Goal: Transaction & Acquisition: Purchase product/service

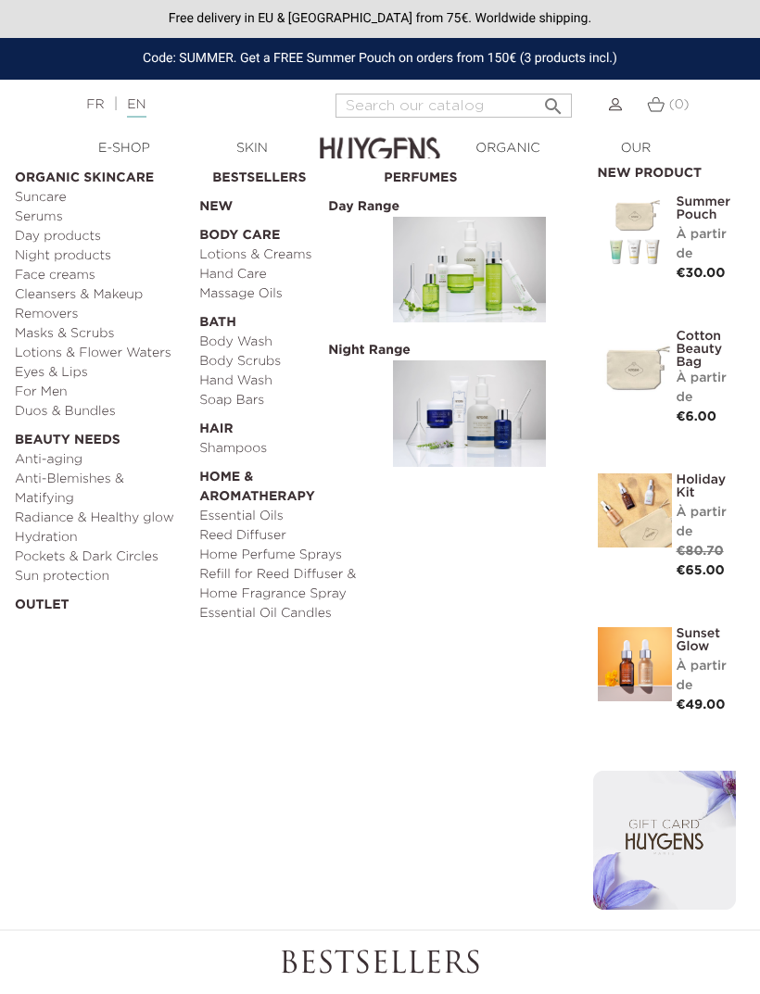
click at [275, 513] on link "Essential Oils" at bounding box center [284, 516] width 171 height 19
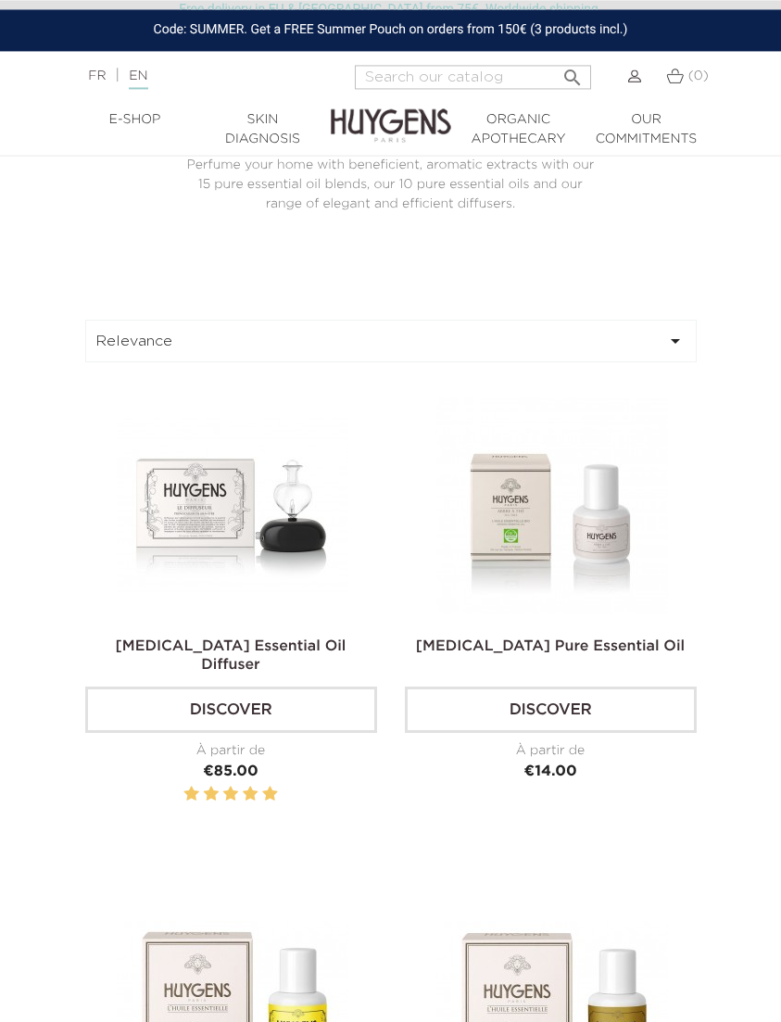
scroll to position [558, 0]
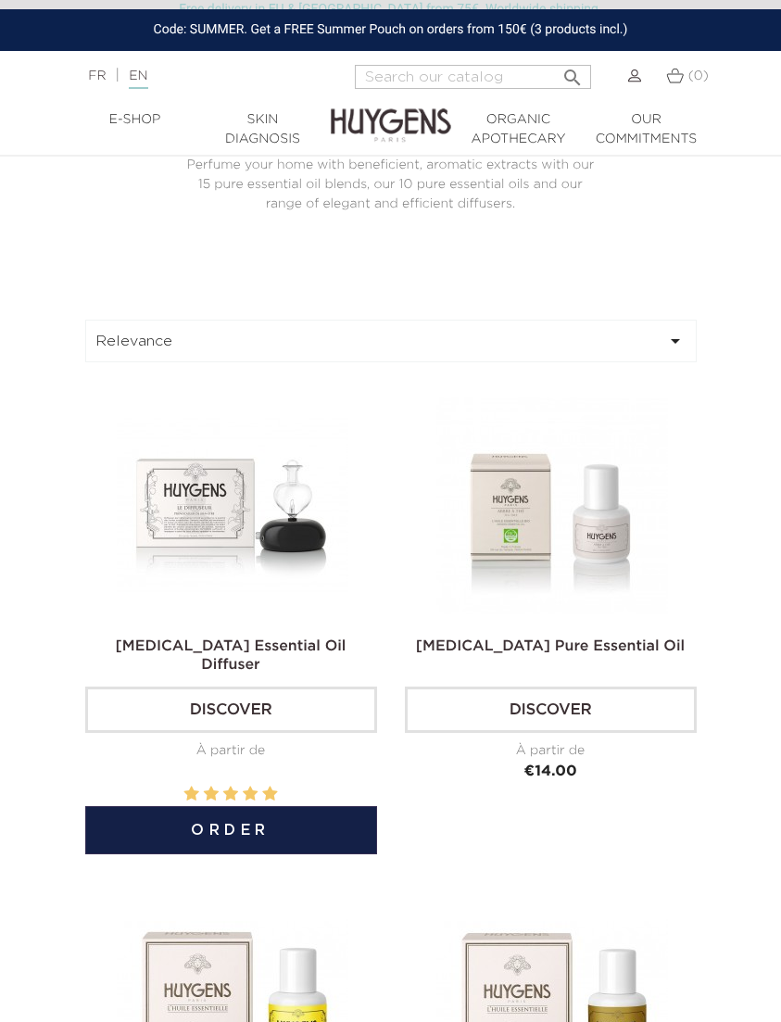
click at [325, 733] on link "Discover" at bounding box center [231, 710] width 292 height 46
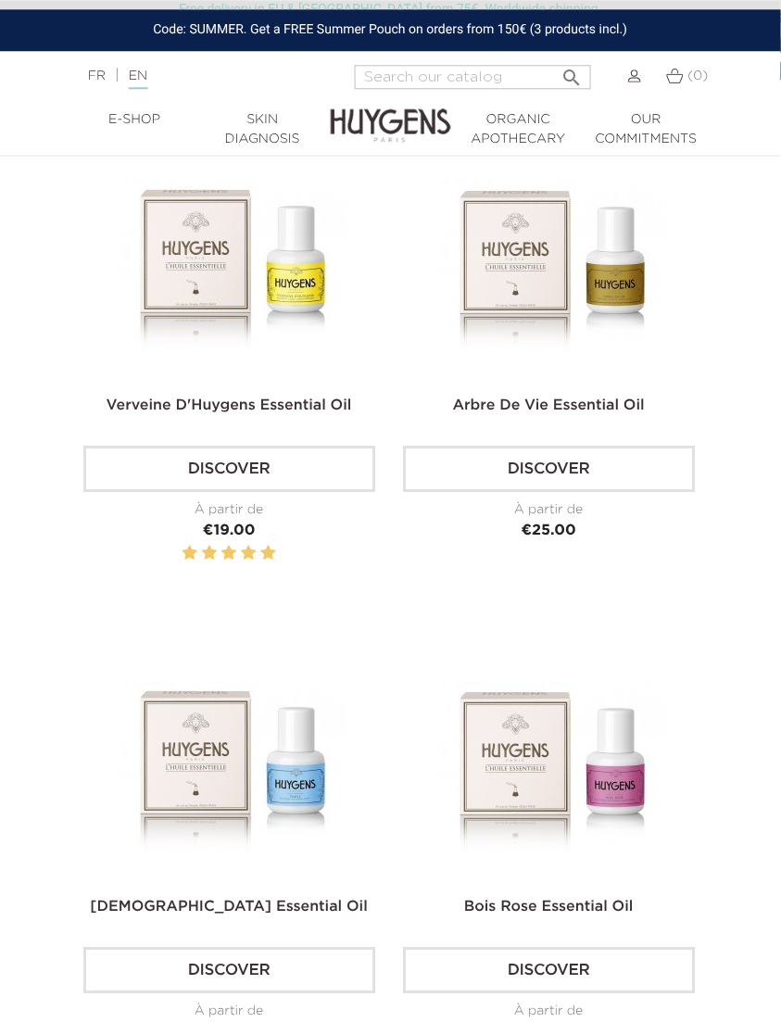
scroll to position [1300, 3]
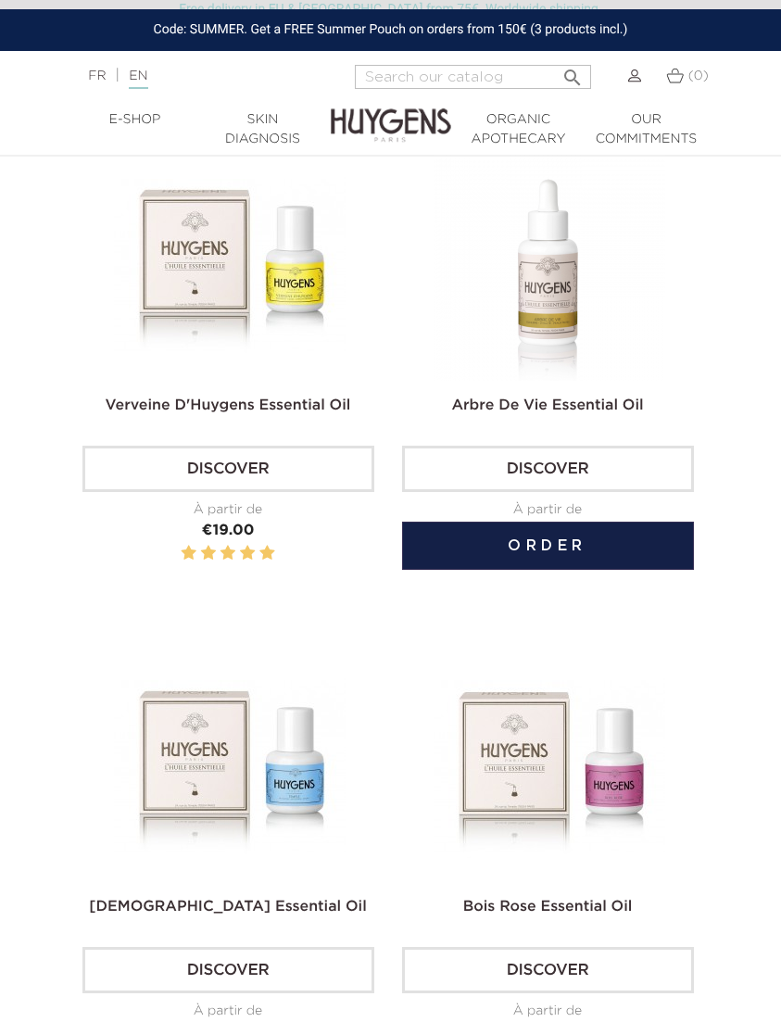
click at [639, 570] on button "Order" at bounding box center [548, 546] width 292 height 48
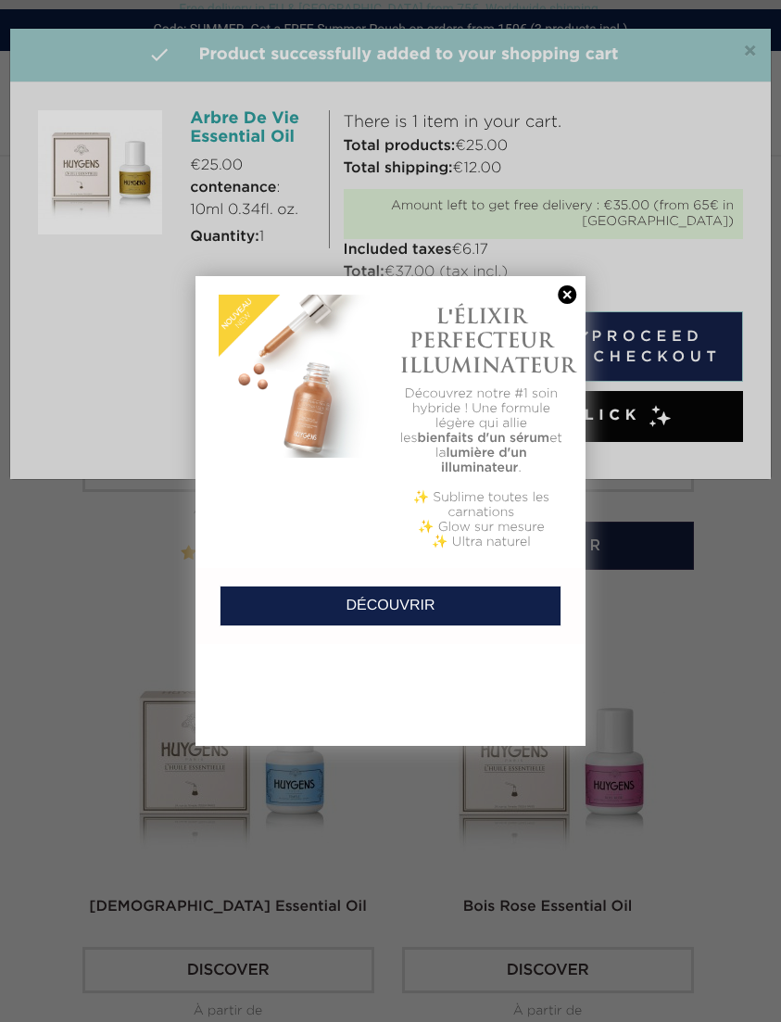
click at [566, 289] on link at bounding box center [567, 294] width 26 height 19
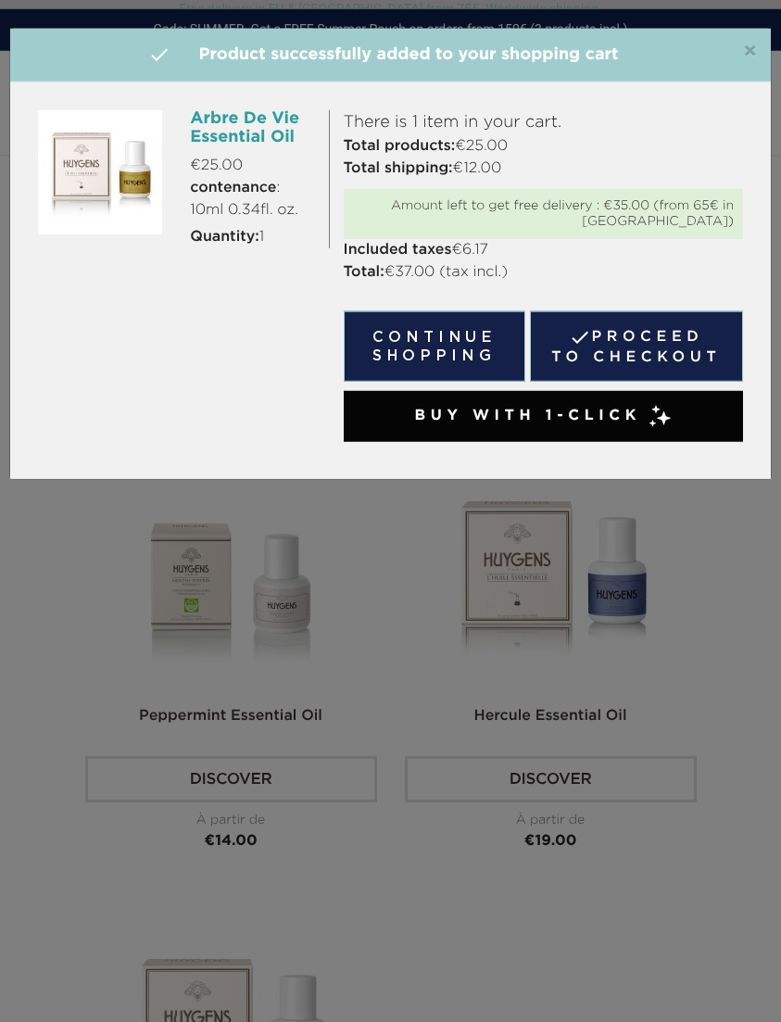
scroll to position [6155, 0]
click at [482, 341] on button "Continue shopping" at bounding box center [435, 346] width 182 height 70
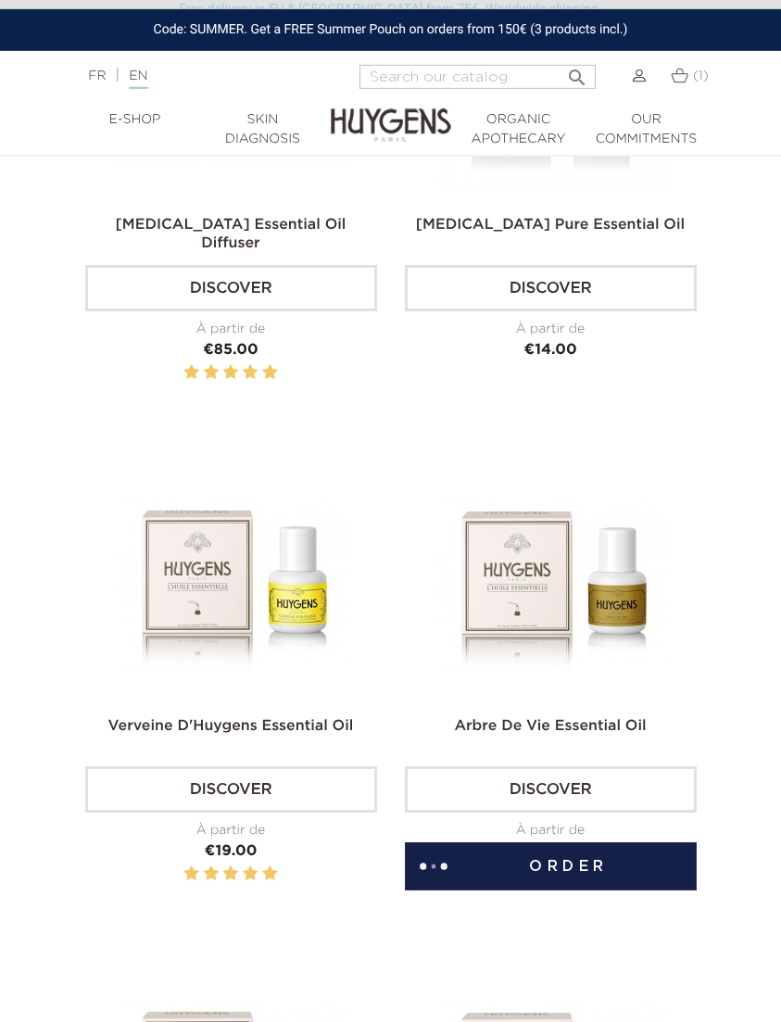
scroll to position [983, 0]
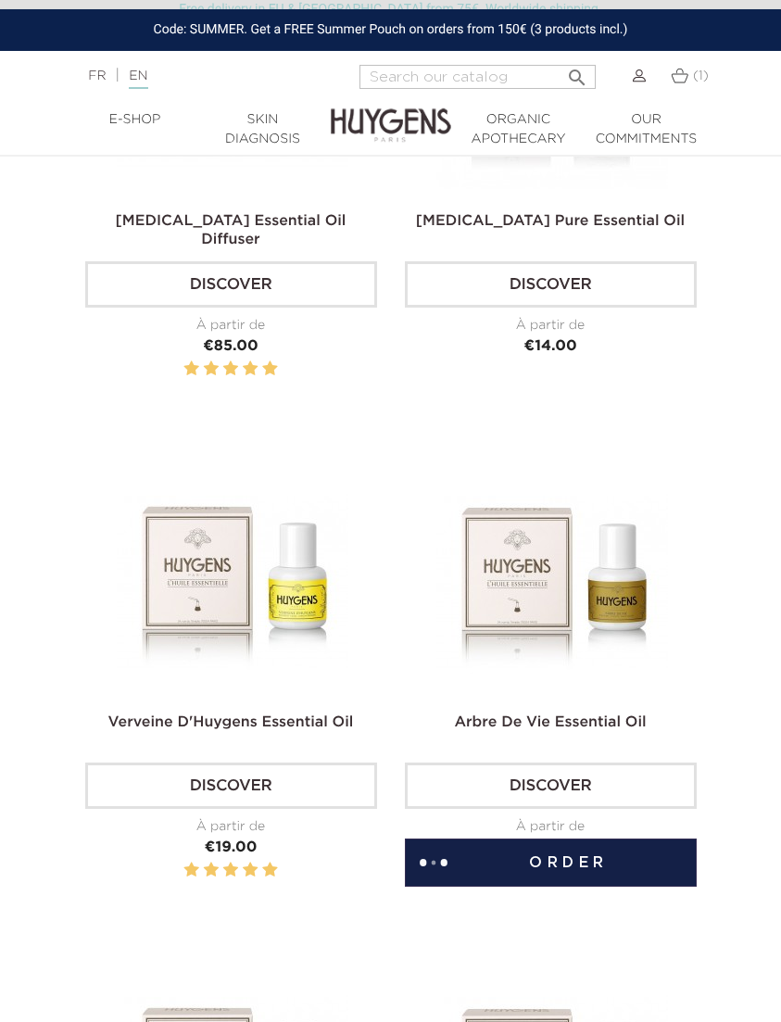
click at [590, 886] on button "Order" at bounding box center [551, 862] width 292 height 48
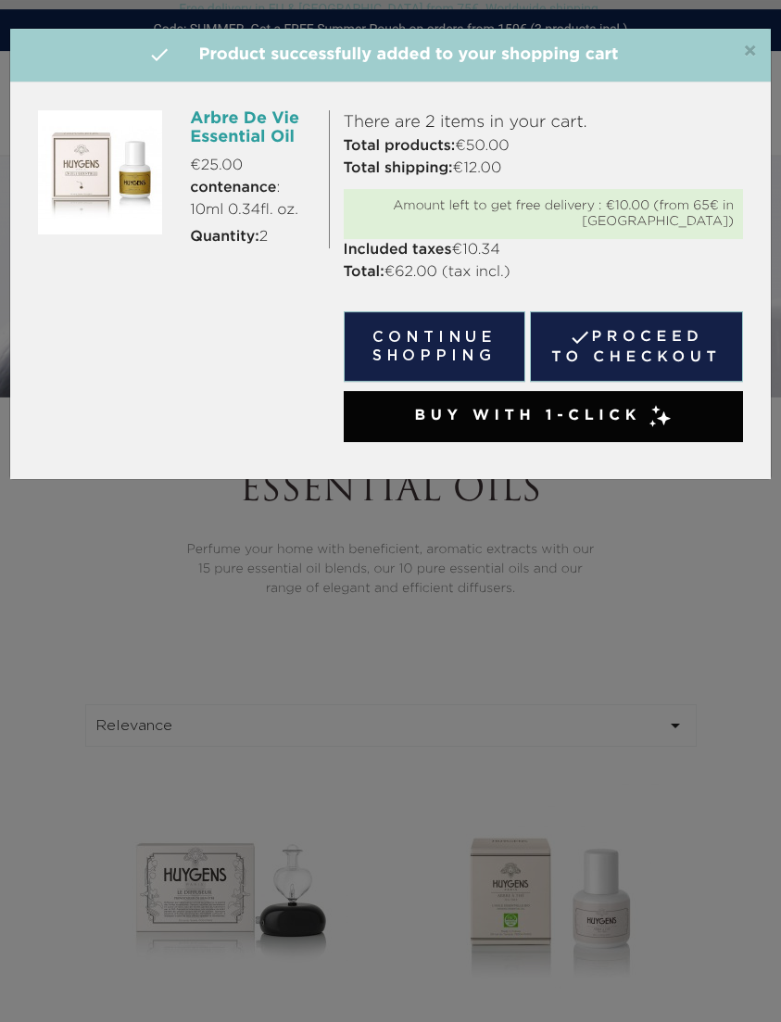
click at [754, 47] on span "×" at bounding box center [750, 52] width 14 height 22
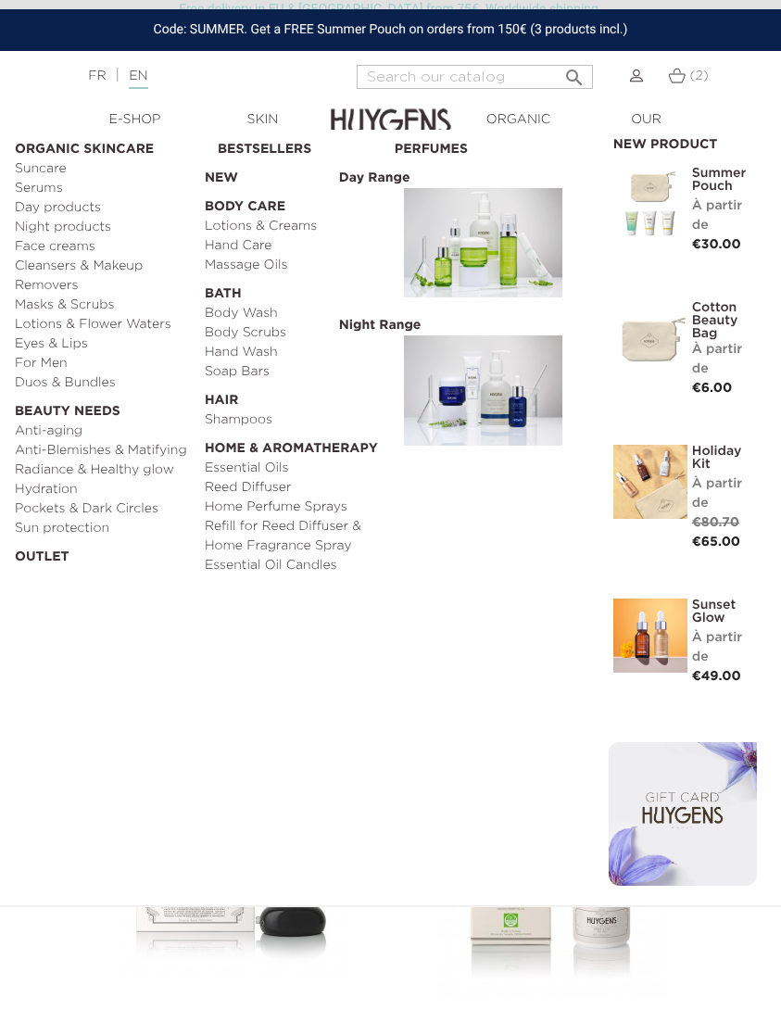
click at [49, 553] on link "OUTLET" at bounding box center [103, 552] width 177 height 29
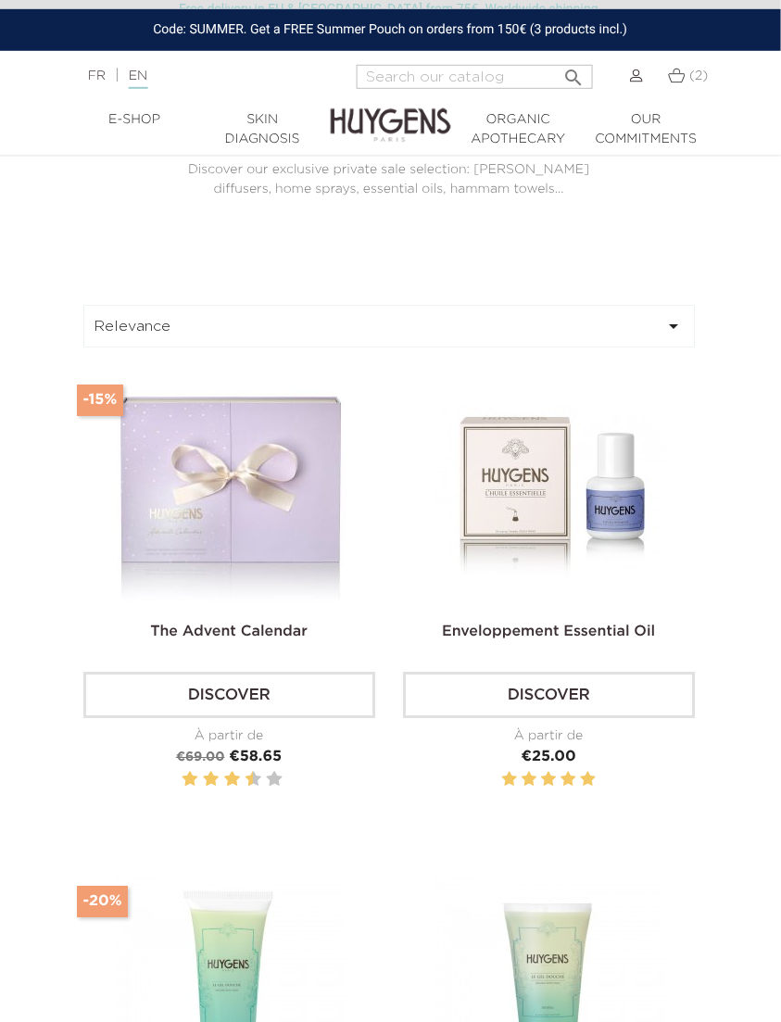
scroll to position [554, 3]
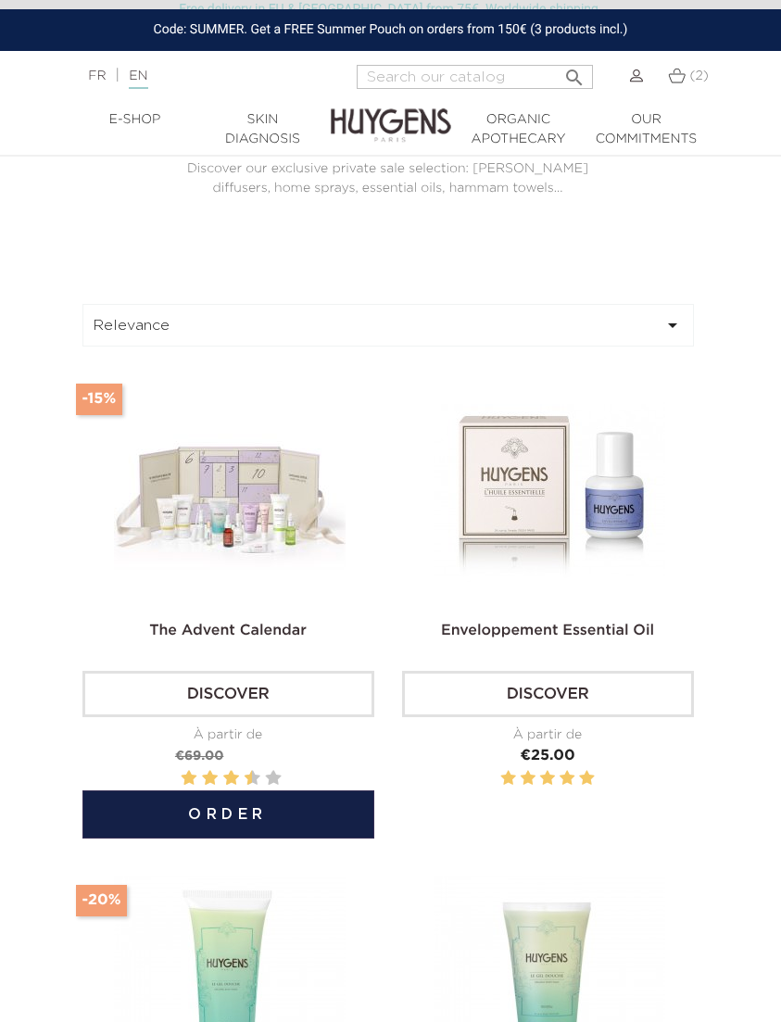
click at [307, 717] on link "Discover" at bounding box center [228, 694] width 292 height 46
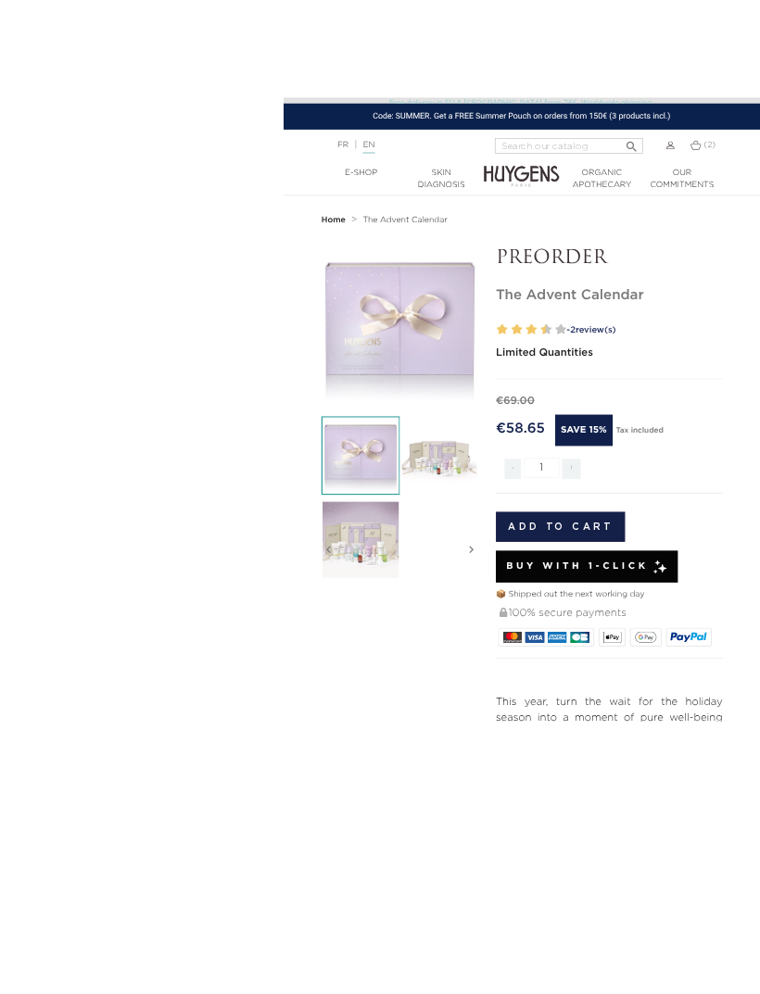
scroll to position [82, 0]
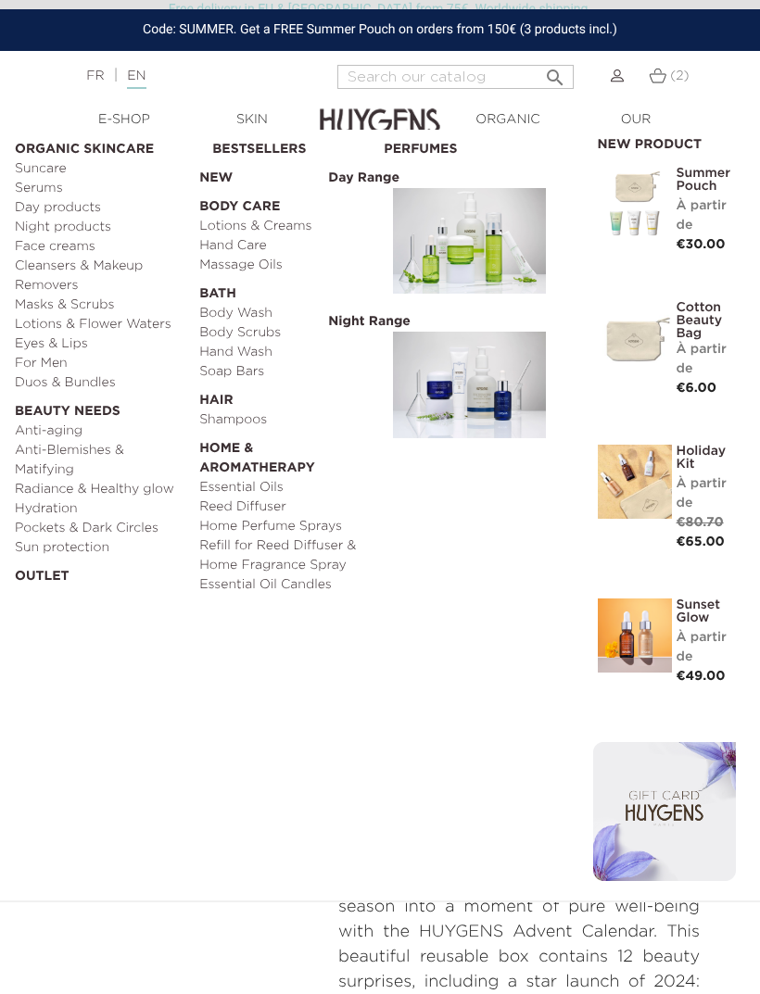
click at [259, 311] on link "Body Wash" at bounding box center [284, 313] width 171 height 19
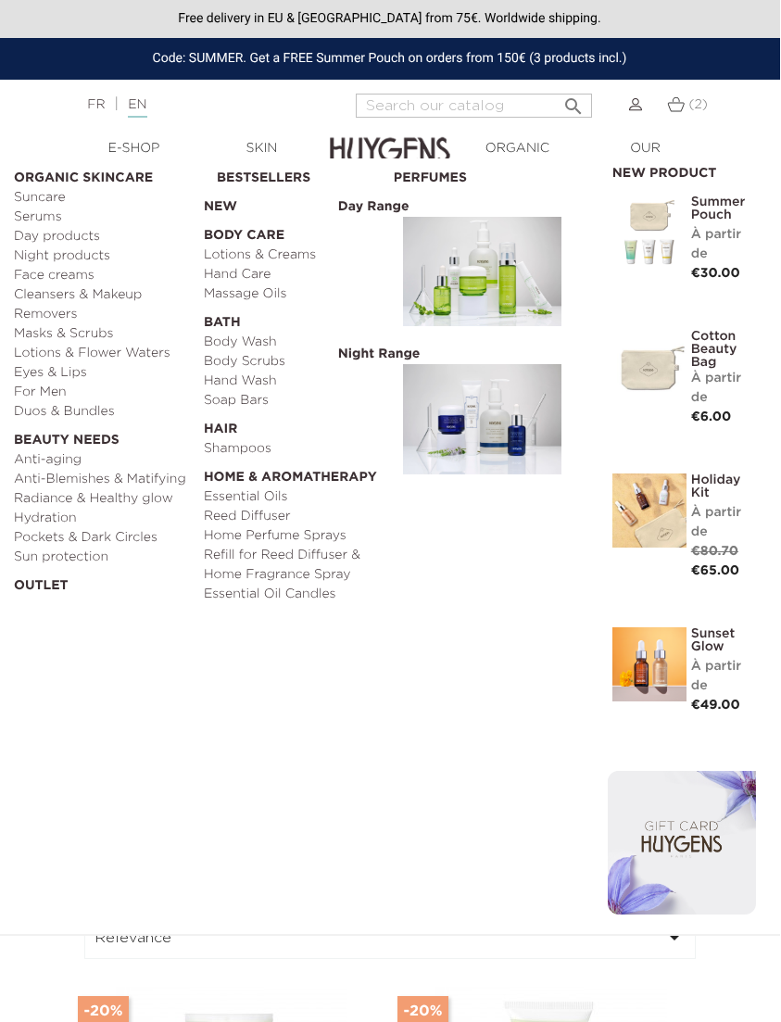
scroll to position [0, 1]
click at [246, 409] on link "Soap Bars" at bounding box center [292, 400] width 177 height 19
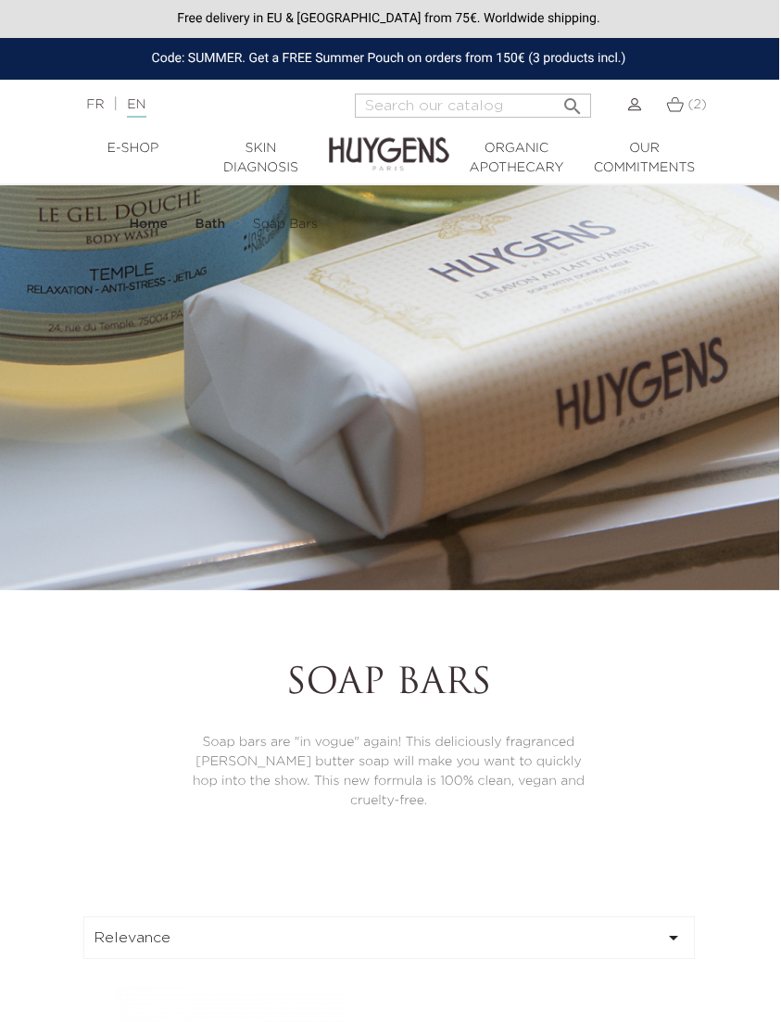
scroll to position [0, 3]
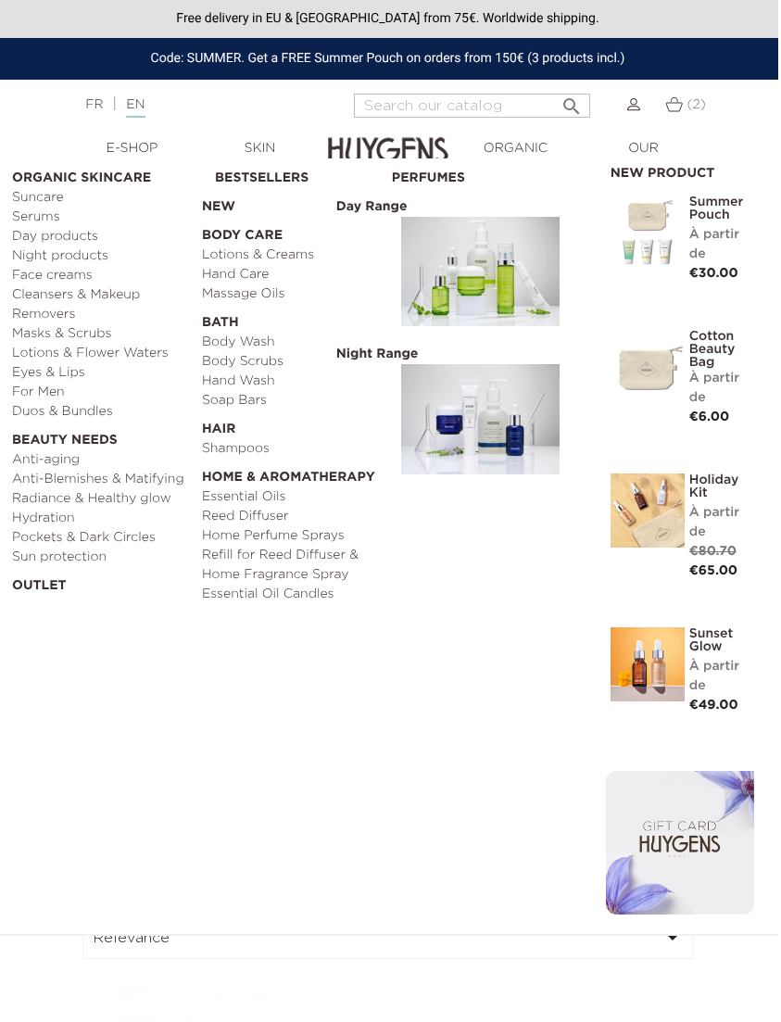
click at [251, 280] on link "Hand Care" at bounding box center [290, 274] width 177 height 19
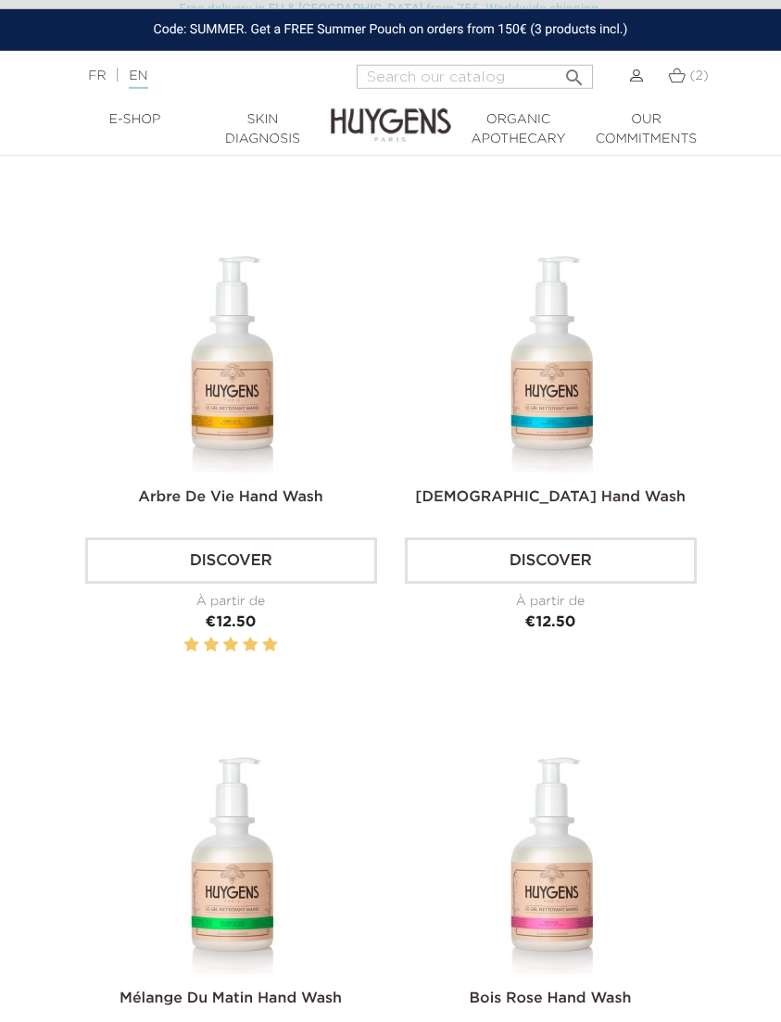
scroll to position [1690, 0]
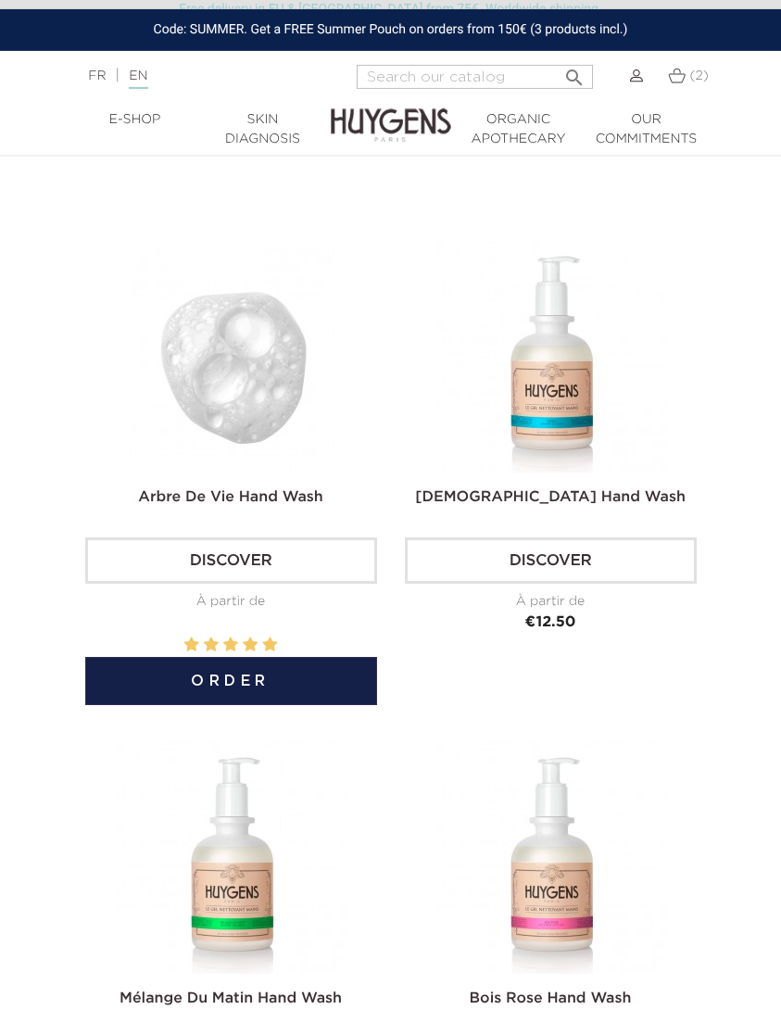
click at [317, 705] on button "Order" at bounding box center [231, 681] width 292 height 48
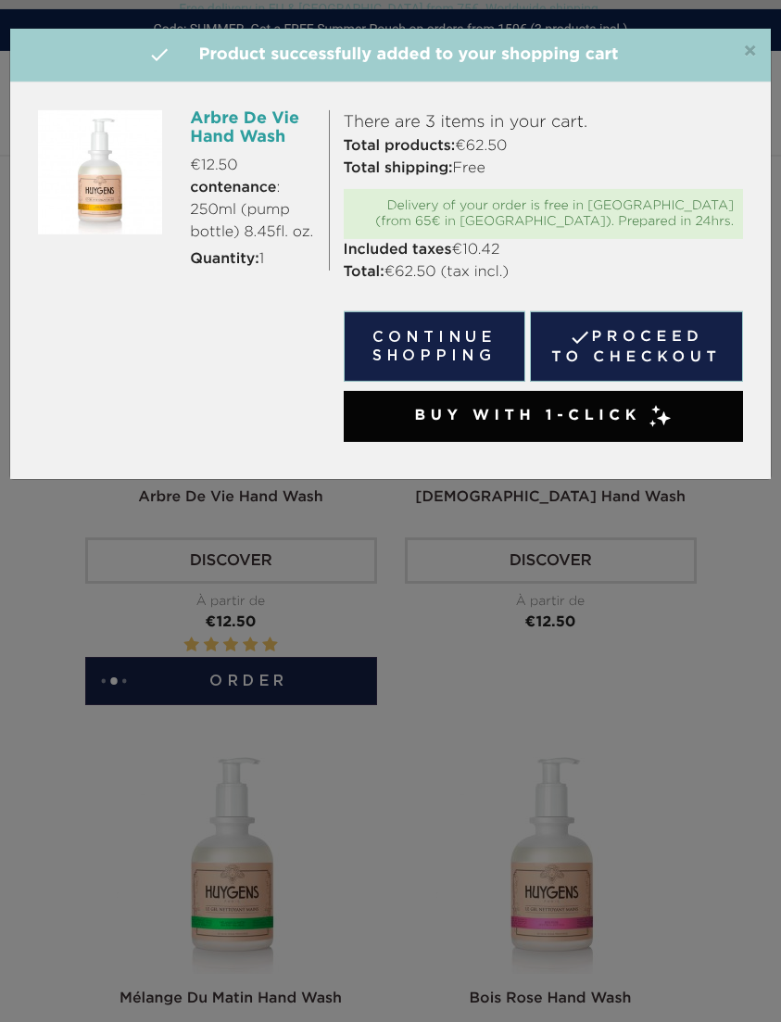
click at [674, 348] on link " Proceed to checkout" at bounding box center [636, 346] width 213 height 70
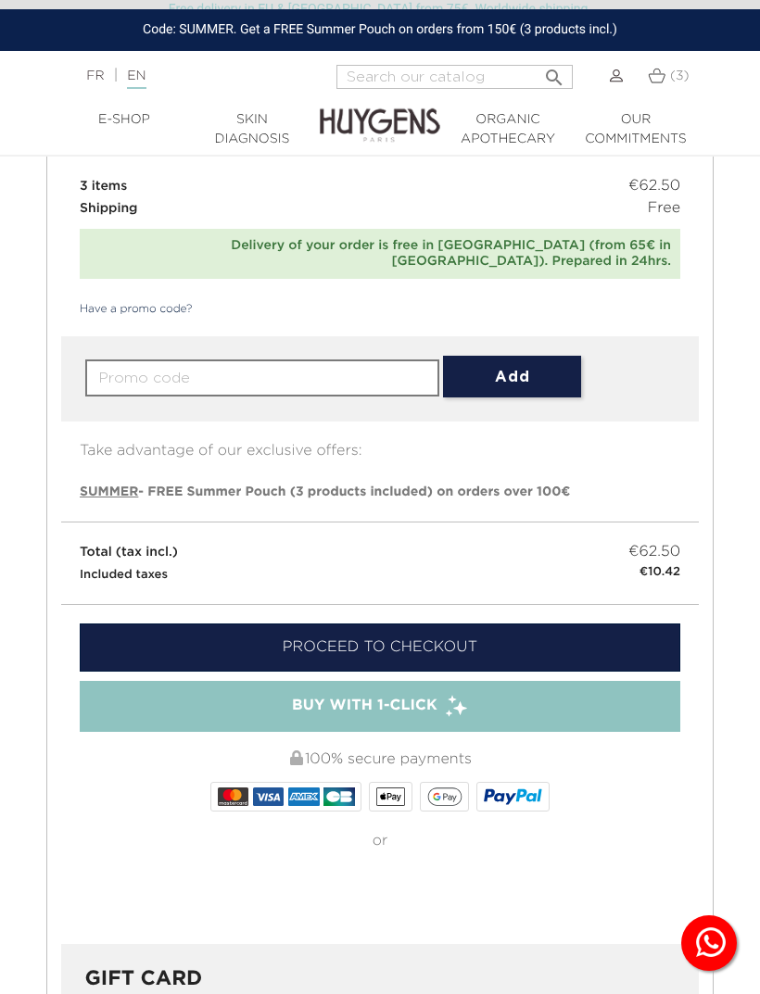
scroll to position [540, 0]
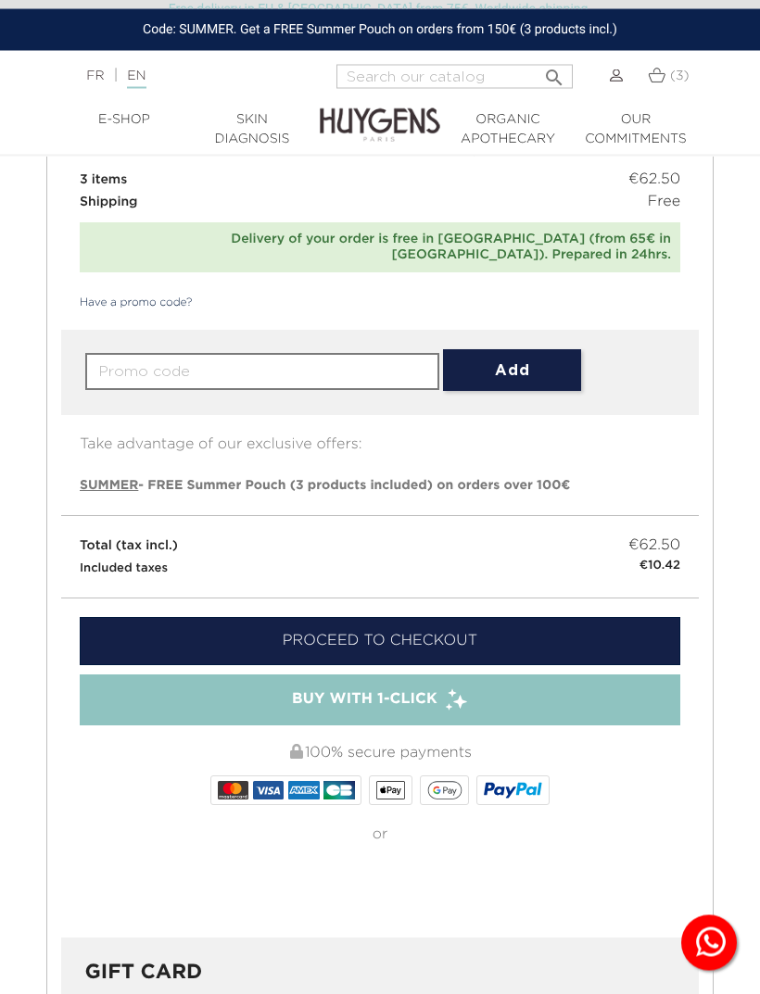
click at [119, 480] on span "SUMMER" at bounding box center [109, 486] width 58 height 13
type input "SUMMER"
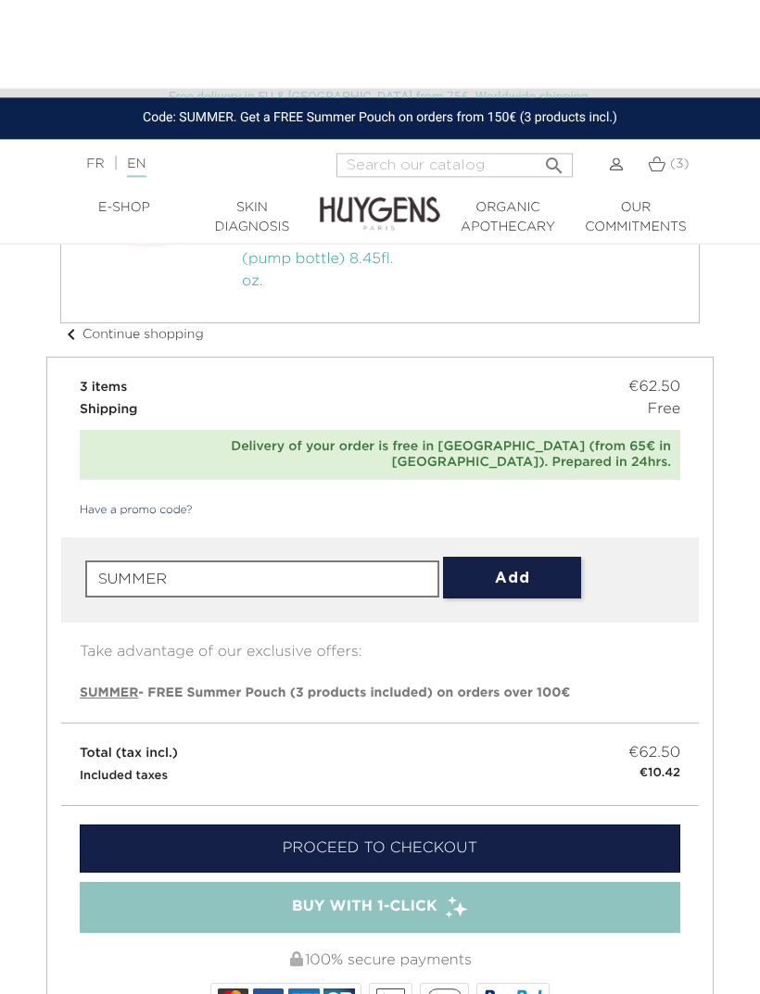
scroll to position [0, 0]
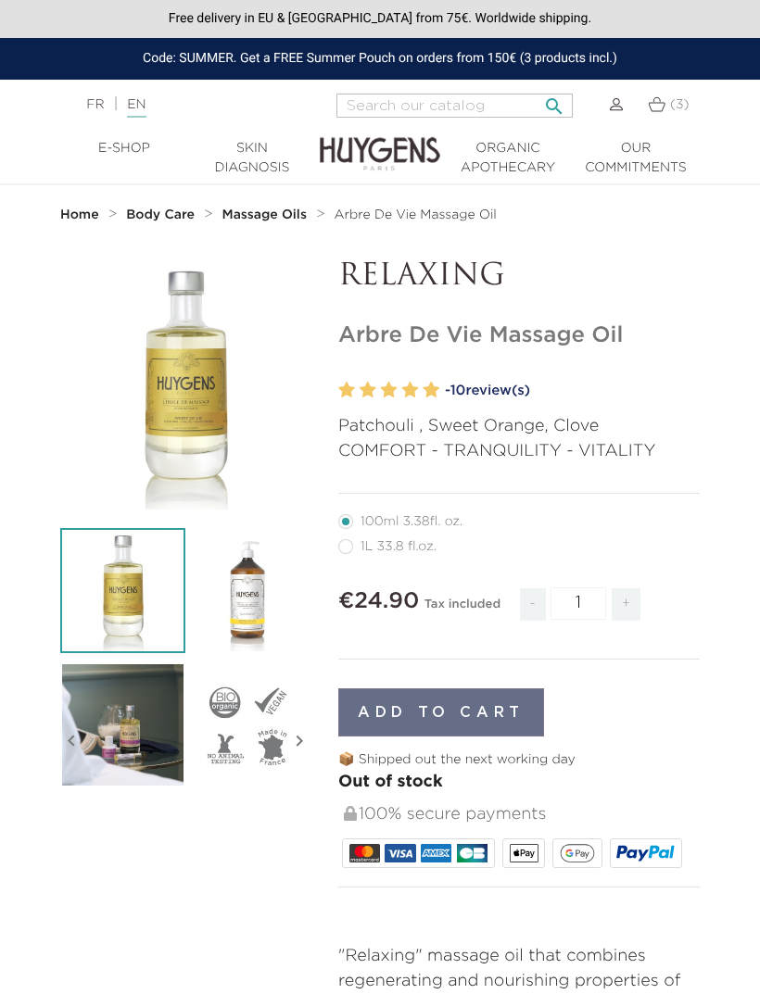
click at [457, 106] on input "Search" at bounding box center [454, 106] width 236 height 24
type input "Arbre"
click at [540, 101] on button " Search" at bounding box center [553, 100] width 33 height 25
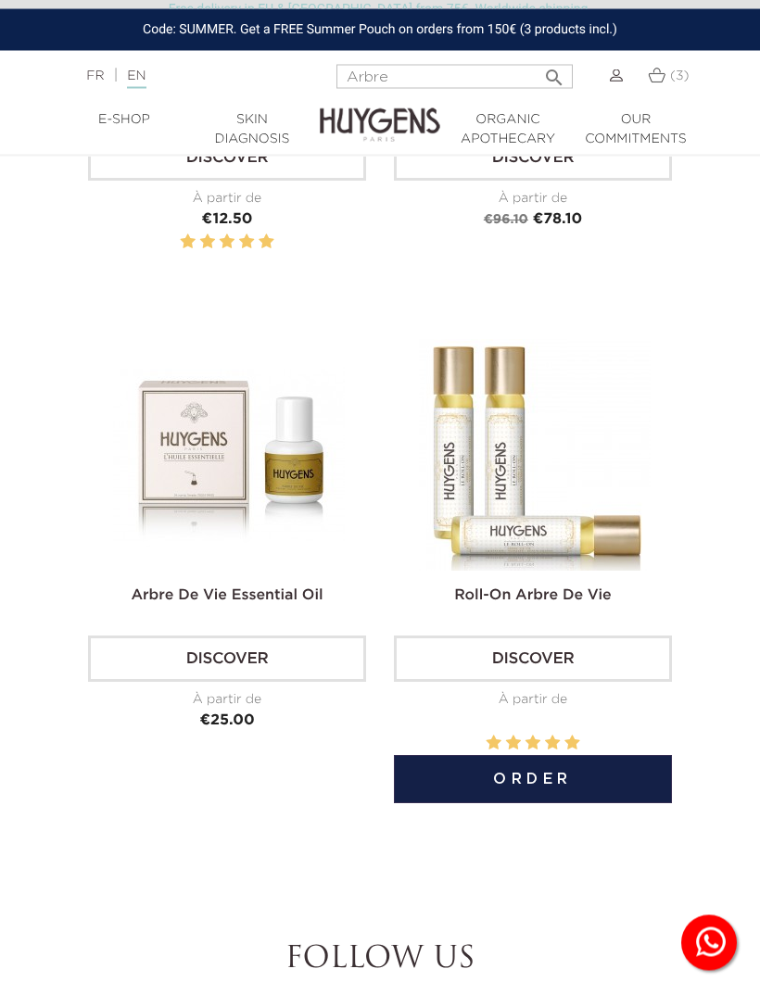
scroll to position [1002, 0]
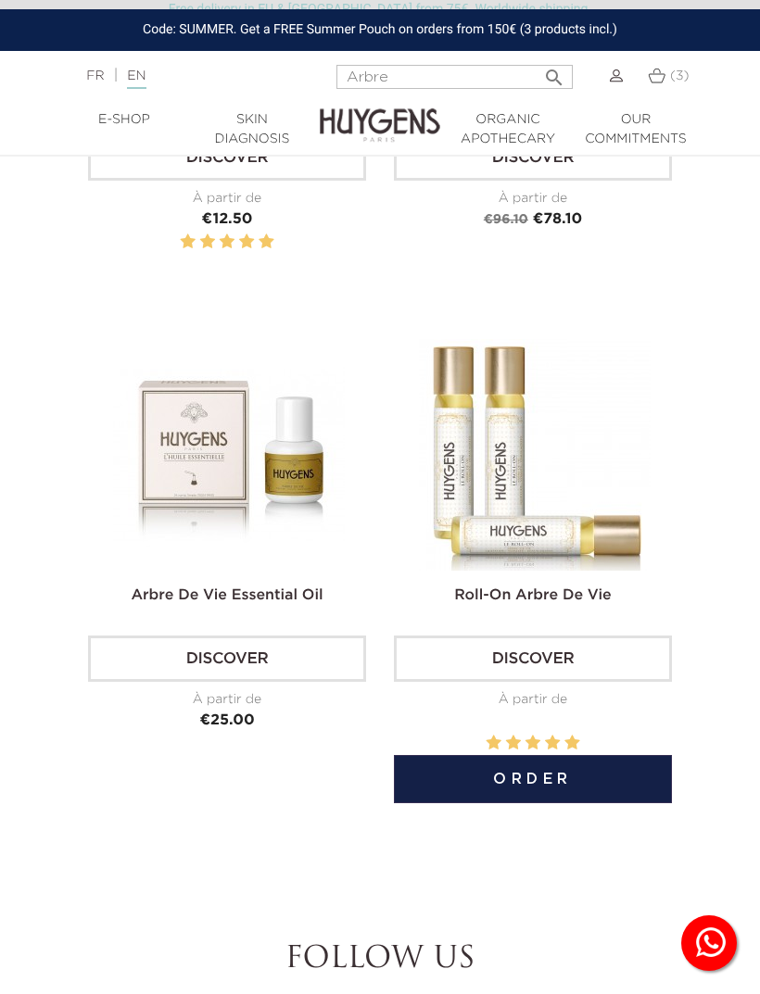
click at [549, 666] on link "Discover" at bounding box center [533, 659] width 278 height 46
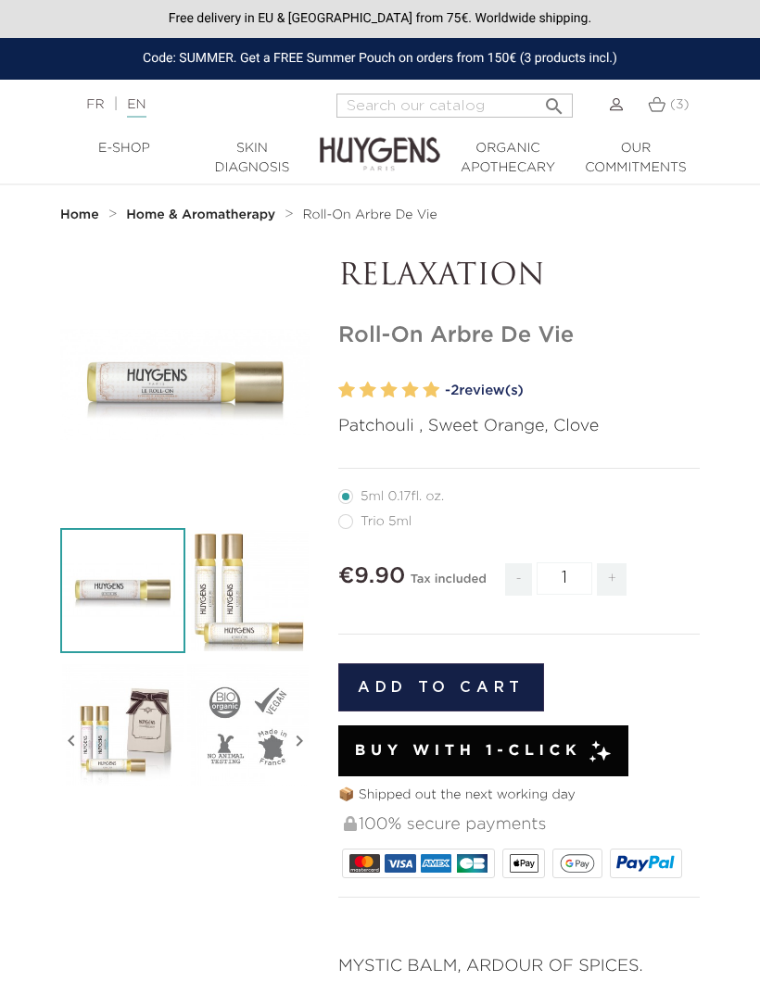
click at [655, 108] on img at bounding box center [657, 104] width 18 height 16
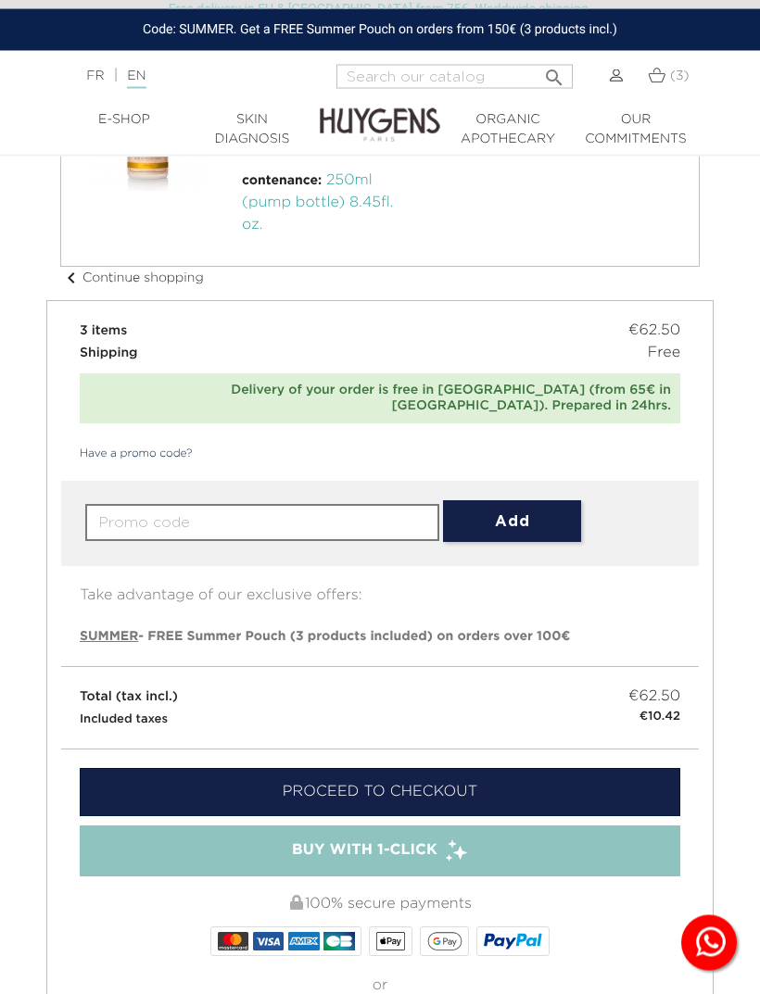
scroll to position [390, 0]
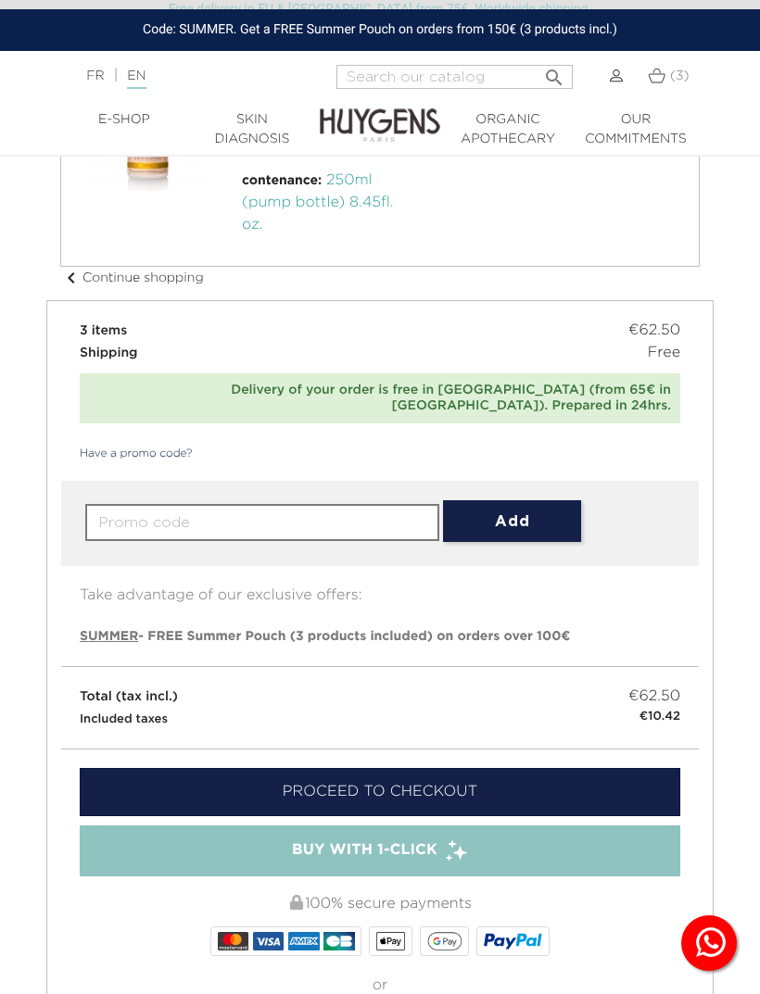
click at [533, 780] on link "Proceed to checkout" at bounding box center [380, 792] width 600 height 48
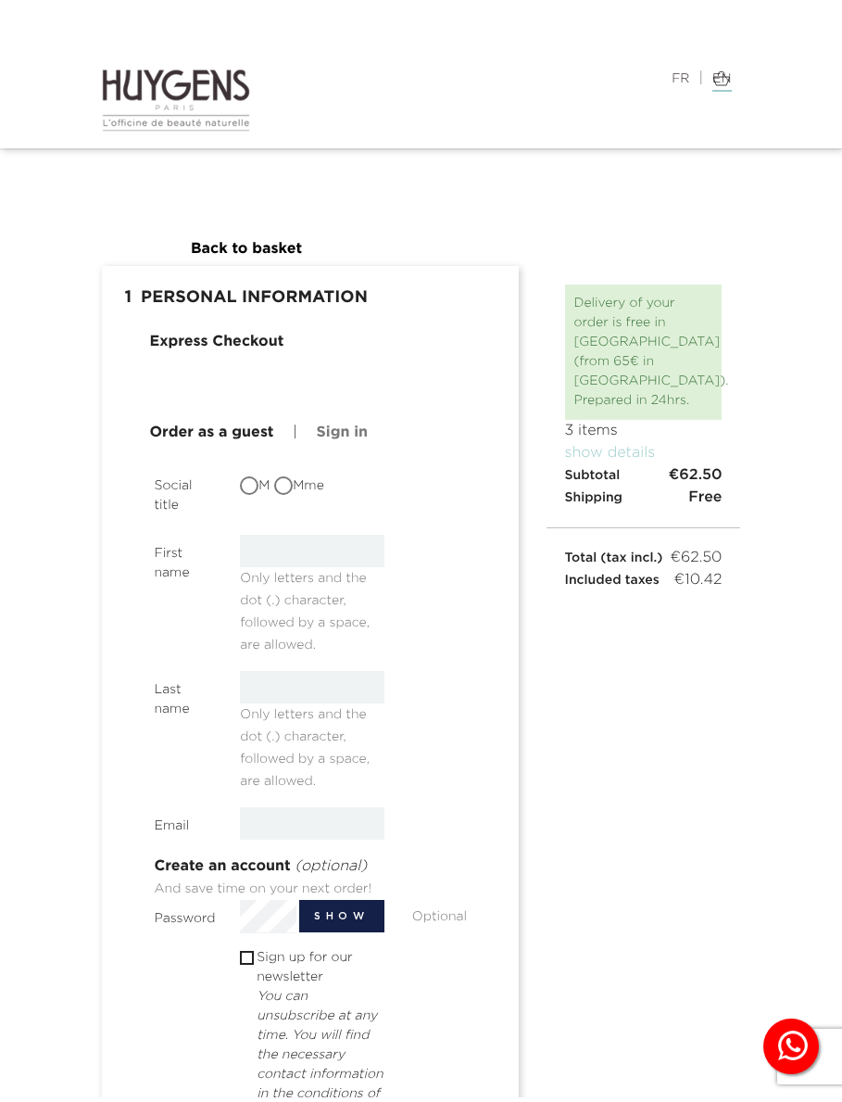
scroll to position [6, 0]
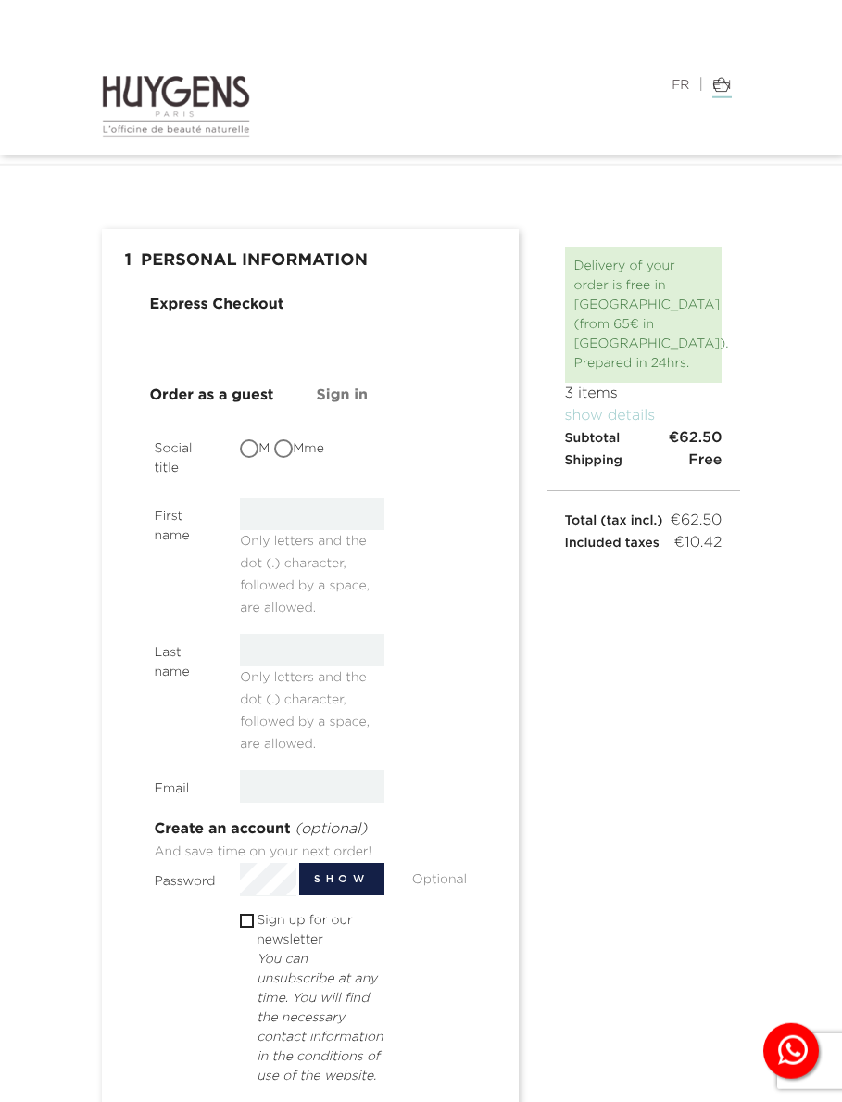
click at [293, 444] on input "Mme" at bounding box center [285, 450] width 19 height 19
radio input "true"
click at [351, 518] on input "text" at bounding box center [312, 514] width 145 height 32
type input "Maaike"
click at [299, 651] on input "text" at bounding box center [312, 650] width 145 height 32
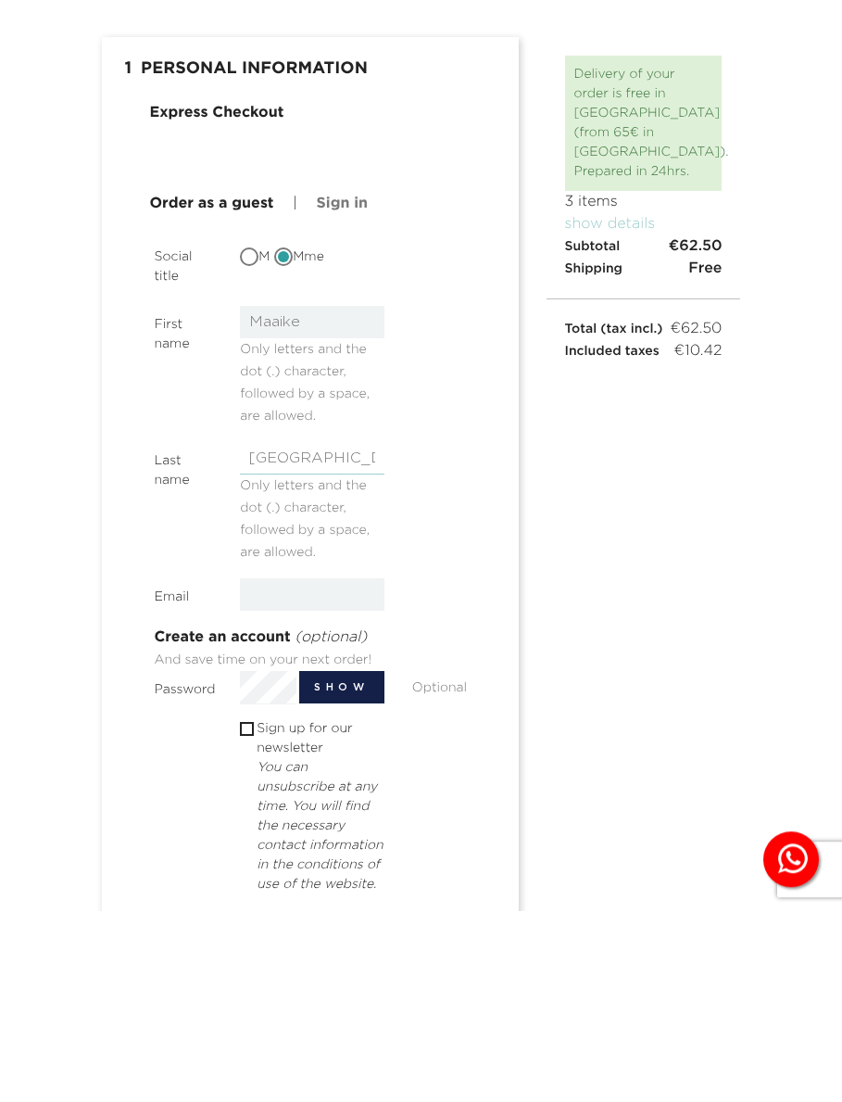
type input "Westerhof"
click at [309, 770] on input "email" at bounding box center [312, 786] width 145 height 32
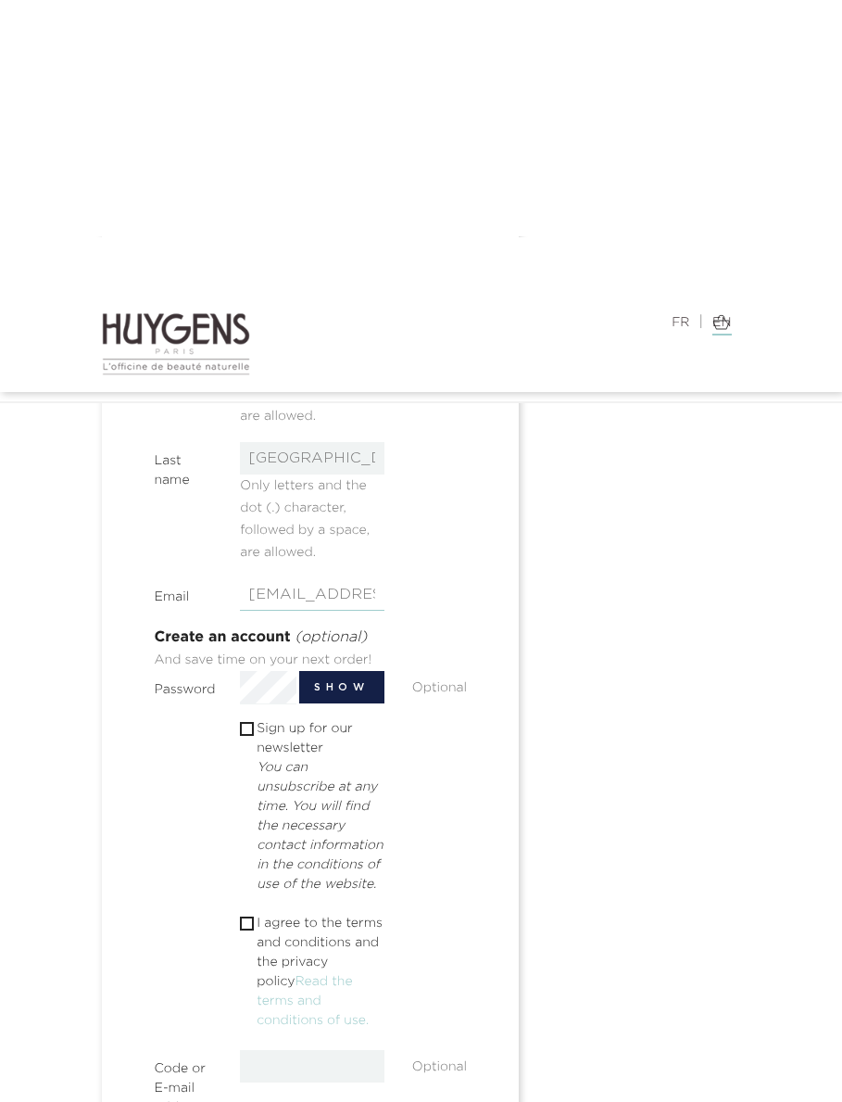
scroll to position [436, 0]
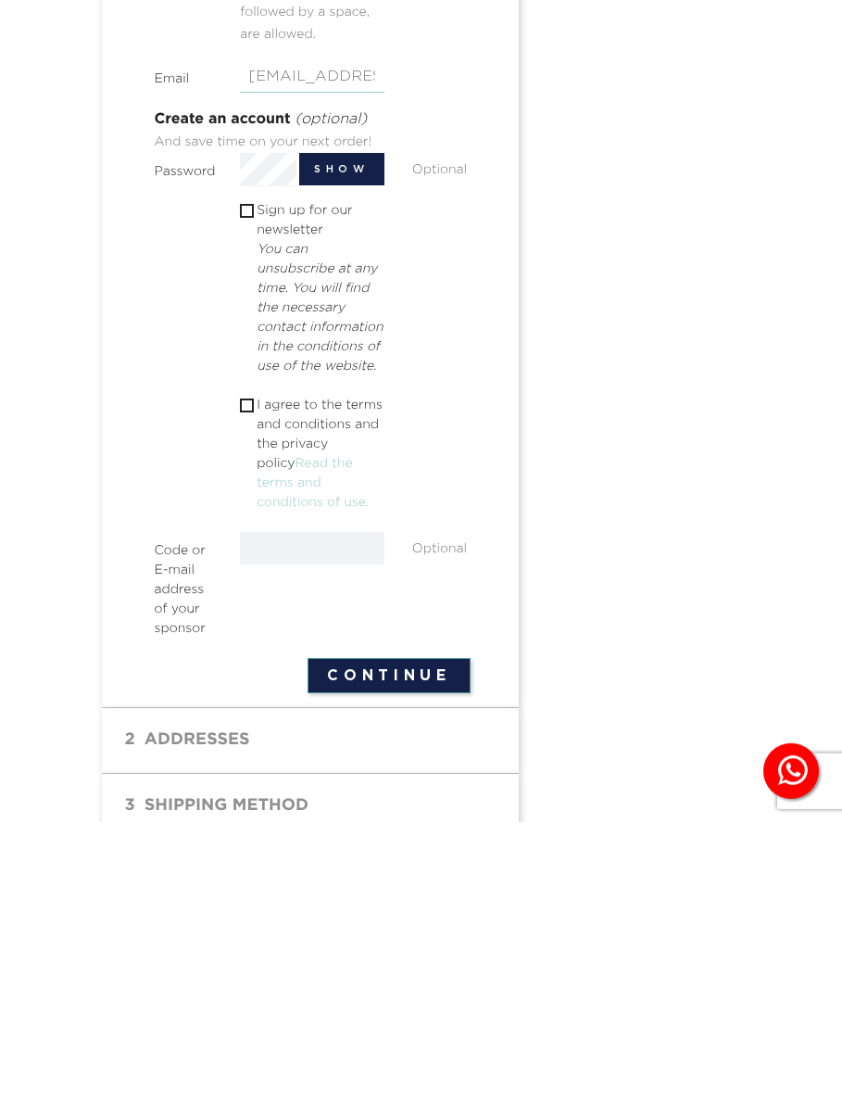
type input "maaikewesterhof@icloud.com"
click at [257, 675] on p "I agree to the terms and conditions and the privacy policy Read the terms and c…" at bounding box center [321, 733] width 128 height 117
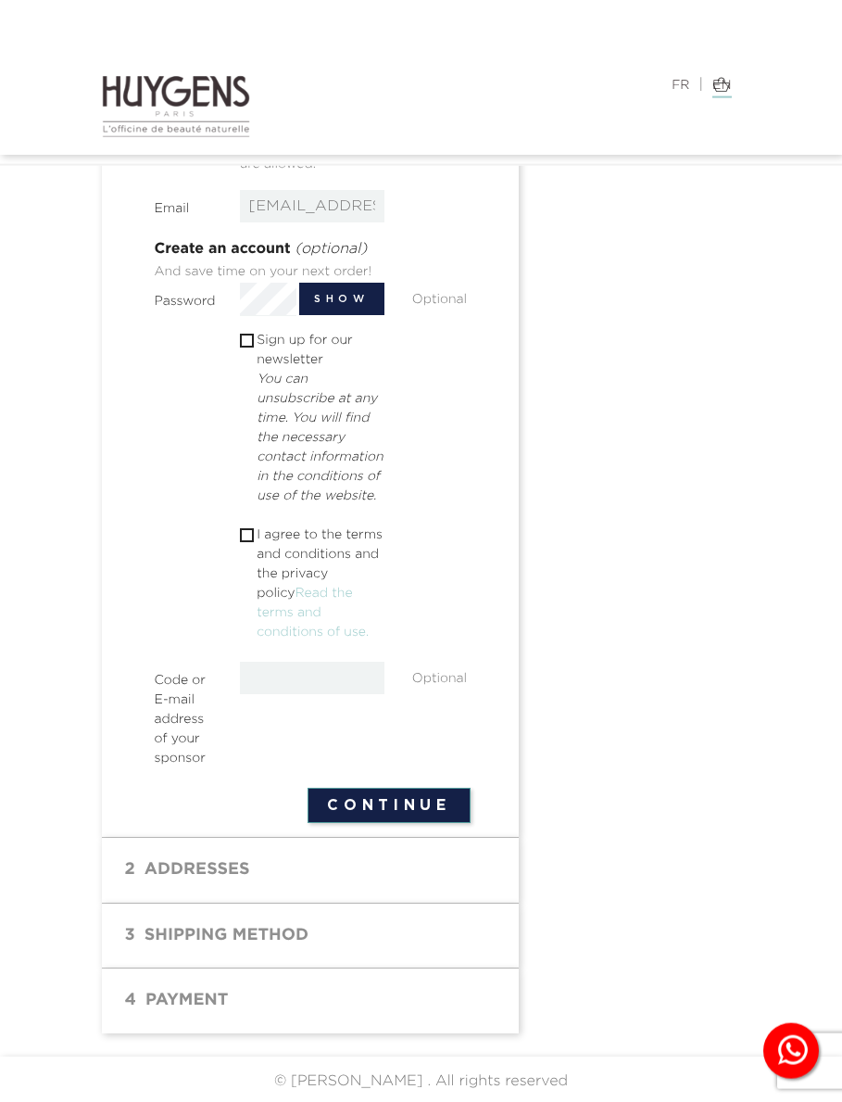
click at [239, 578] on div " I agree to the terms and conditions and the privacy policy Read the terms and…" at bounding box center [312, 585] width 172 height 121
click at [252, 541] on input "checkbox" at bounding box center [246, 535] width 12 height 12
checkbox input "true"
click at [418, 823] on button "Continue" at bounding box center [389, 805] width 162 height 35
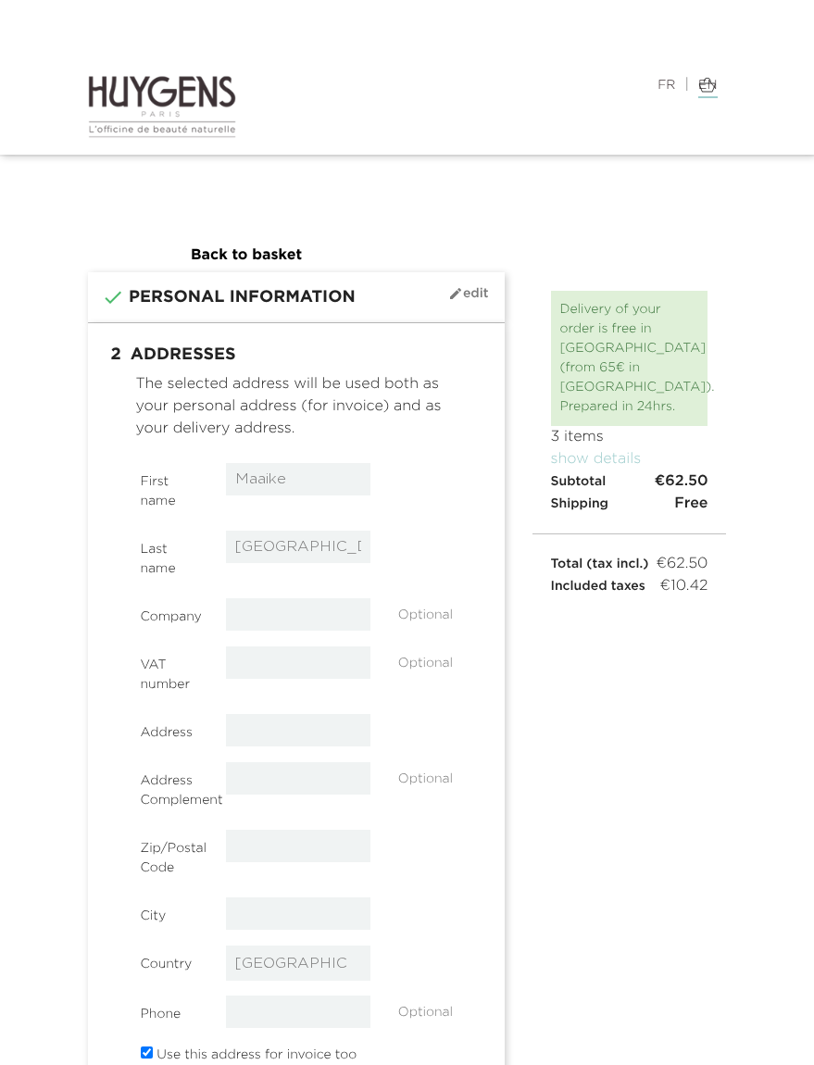
select select "8"
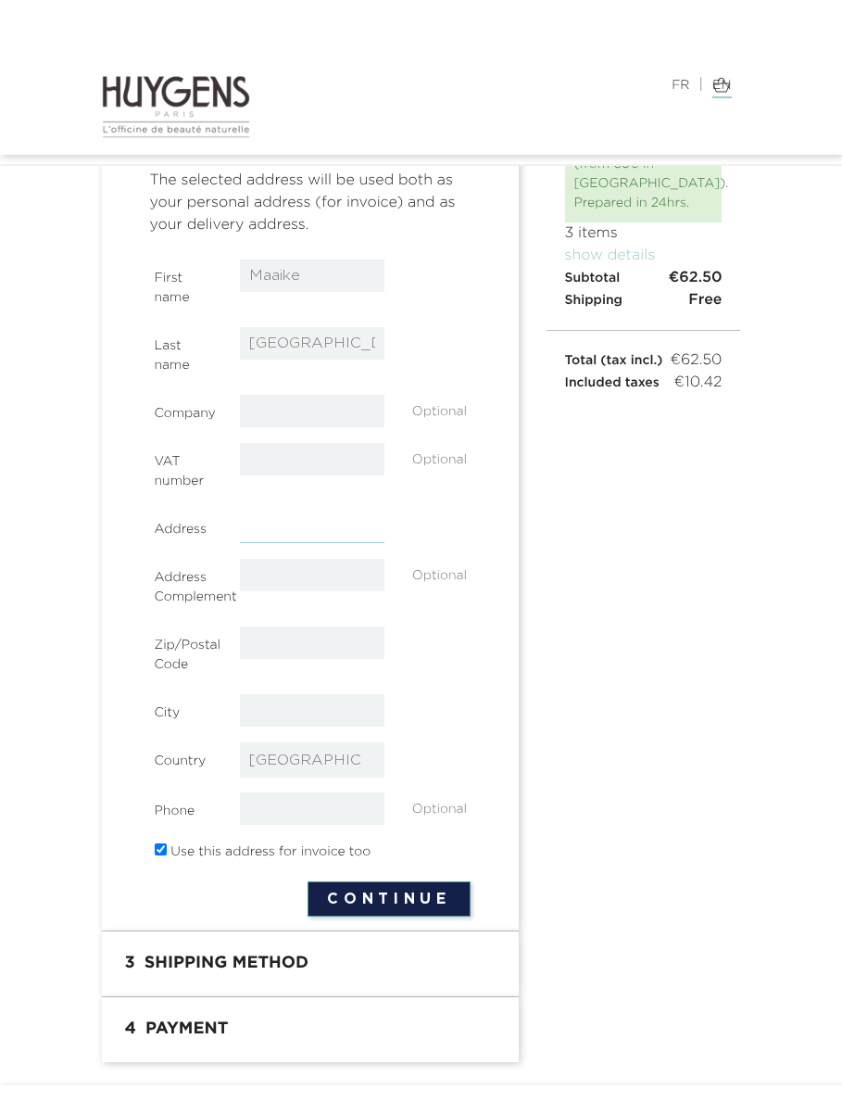
click at [292, 541] on input "text" at bounding box center [312, 526] width 145 height 32
type input "[STREET_ADDRESS]"
type input "[DATE]"
type input "[GEOGRAPHIC_DATA]"
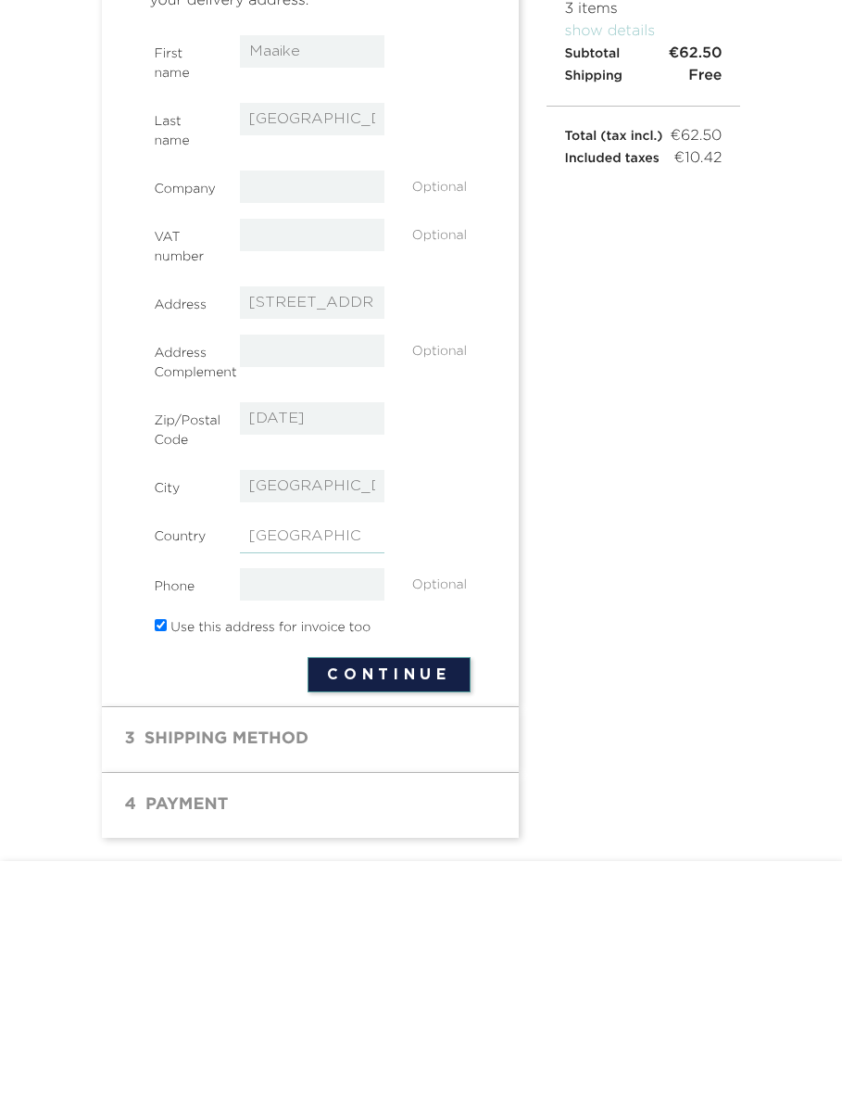
click at [295, 742] on select "-- please choose -- Afghanistan Afrique Du Sud Albanie Algérie Andorre Angola A…" at bounding box center [312, 759] width 145 height 35
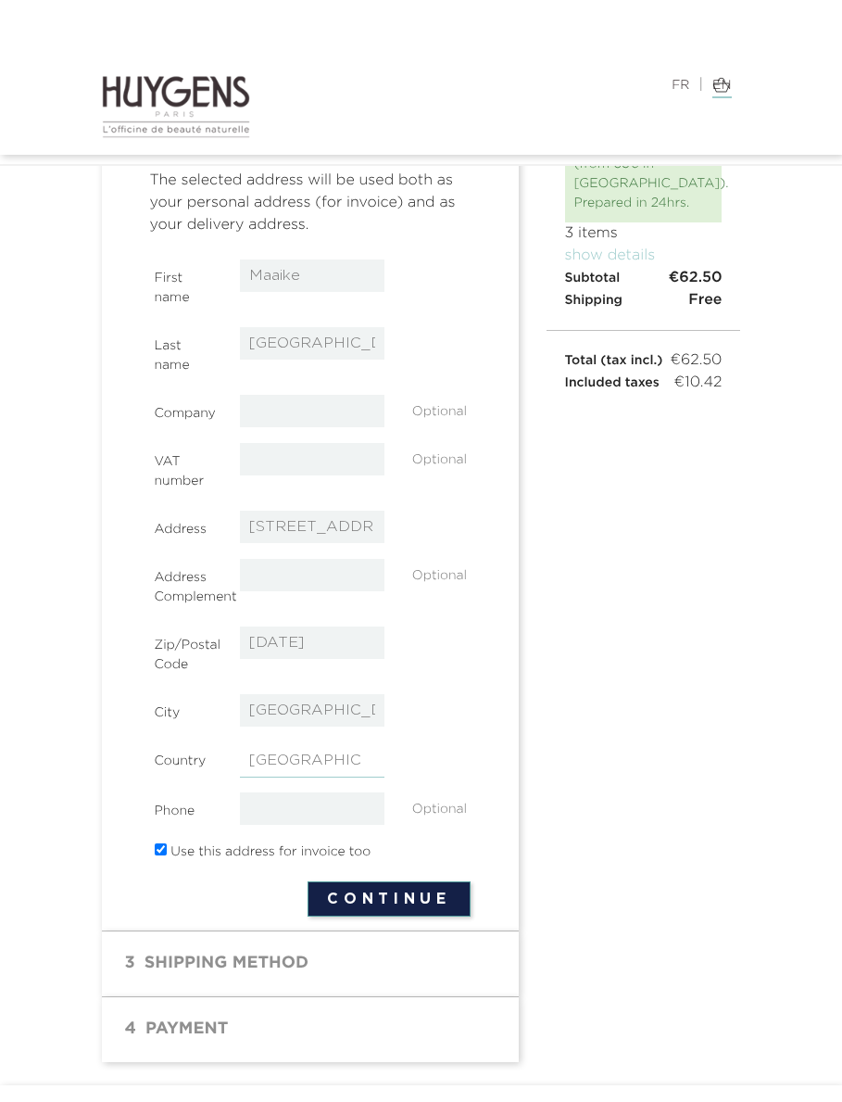
select select "13"
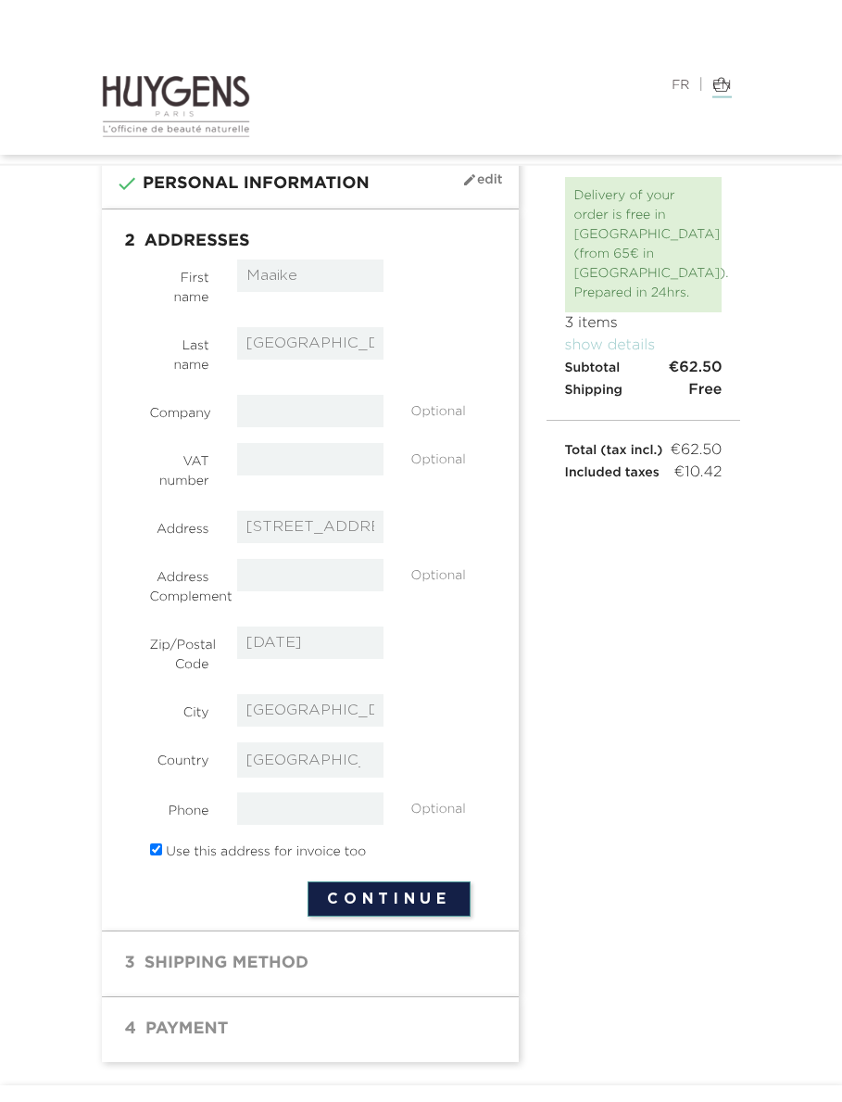
scroll to position [77, 0]
click at [420, 916] on button "Continue" at bounding box center [389, 898] width 162 height 35
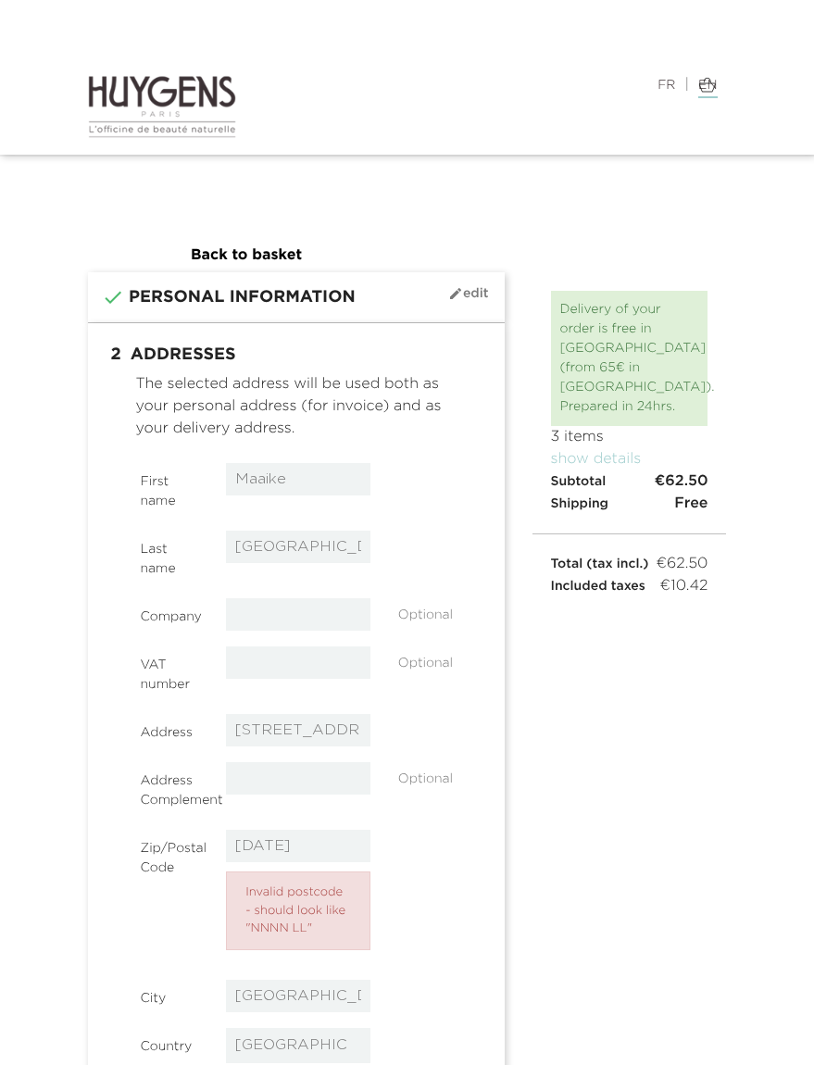
select select "13"
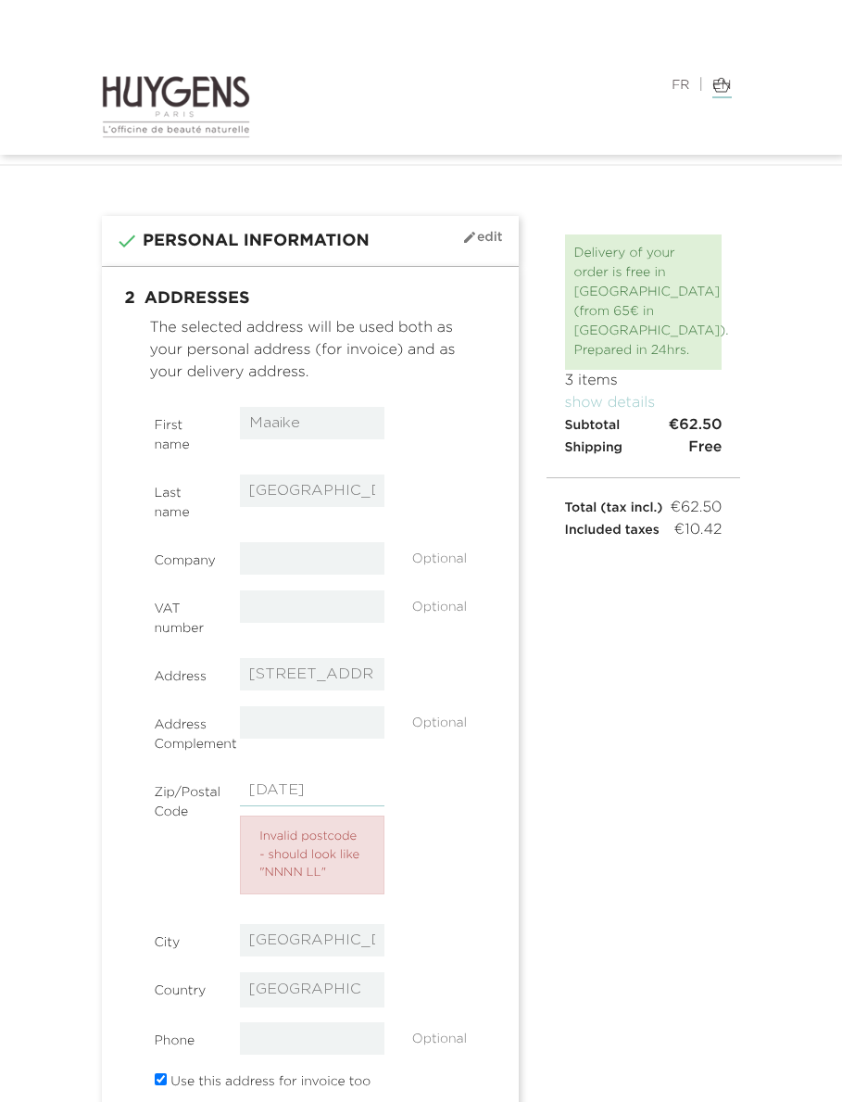
click at [342, 797] on input "[DATE]" at bounding box center [312, 790] width 145 height 32
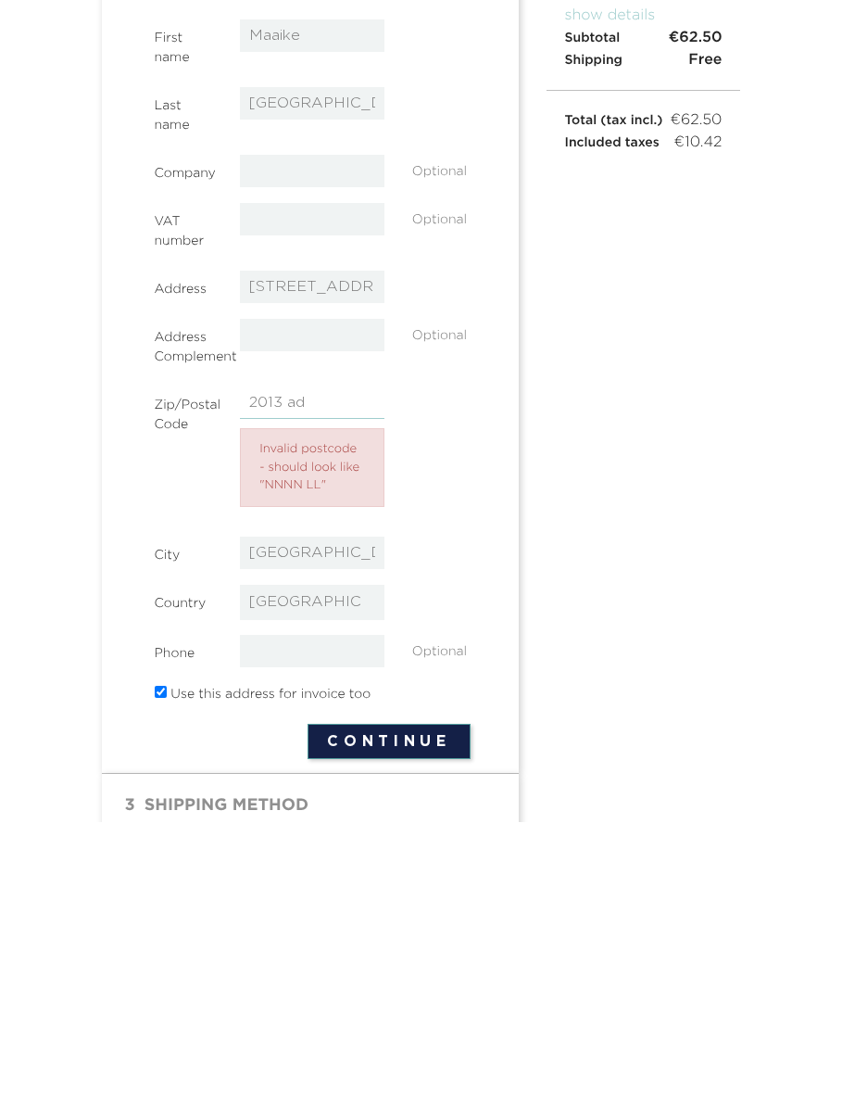
type input "2013 ad"
click at [401, 1003] on button "Continue" at bounding box center [389, 1020] width 162 height 35
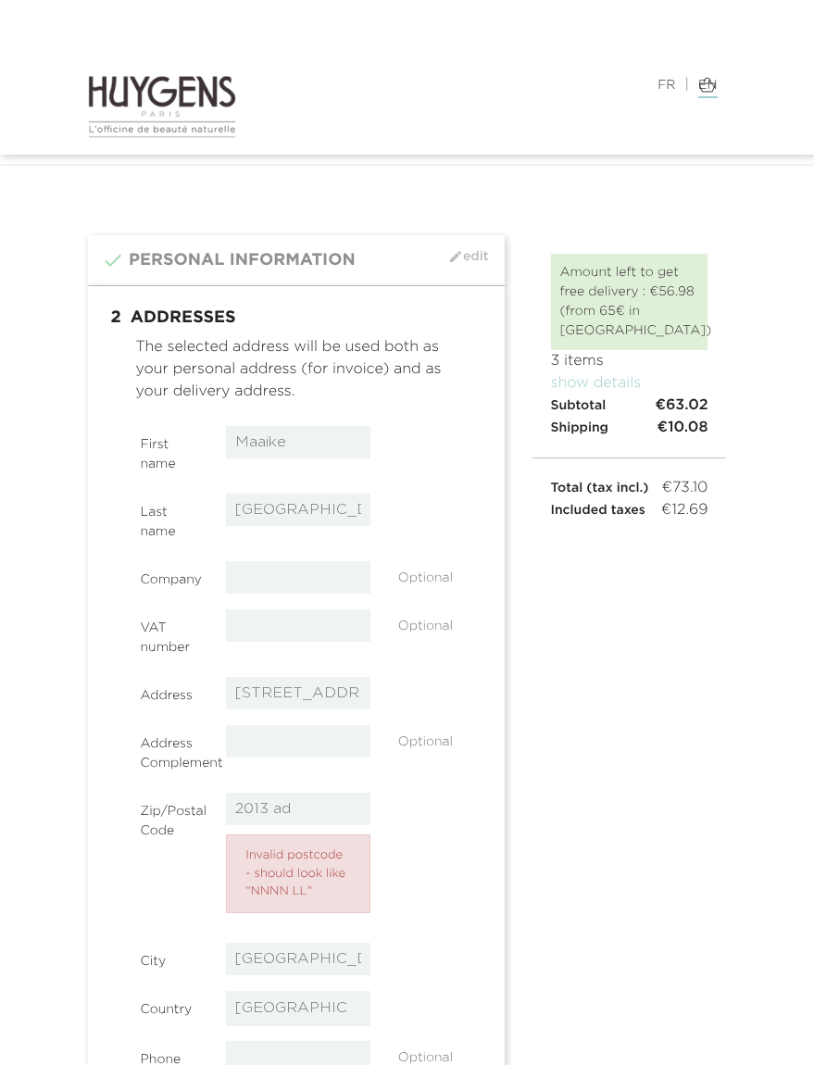
select select "13"
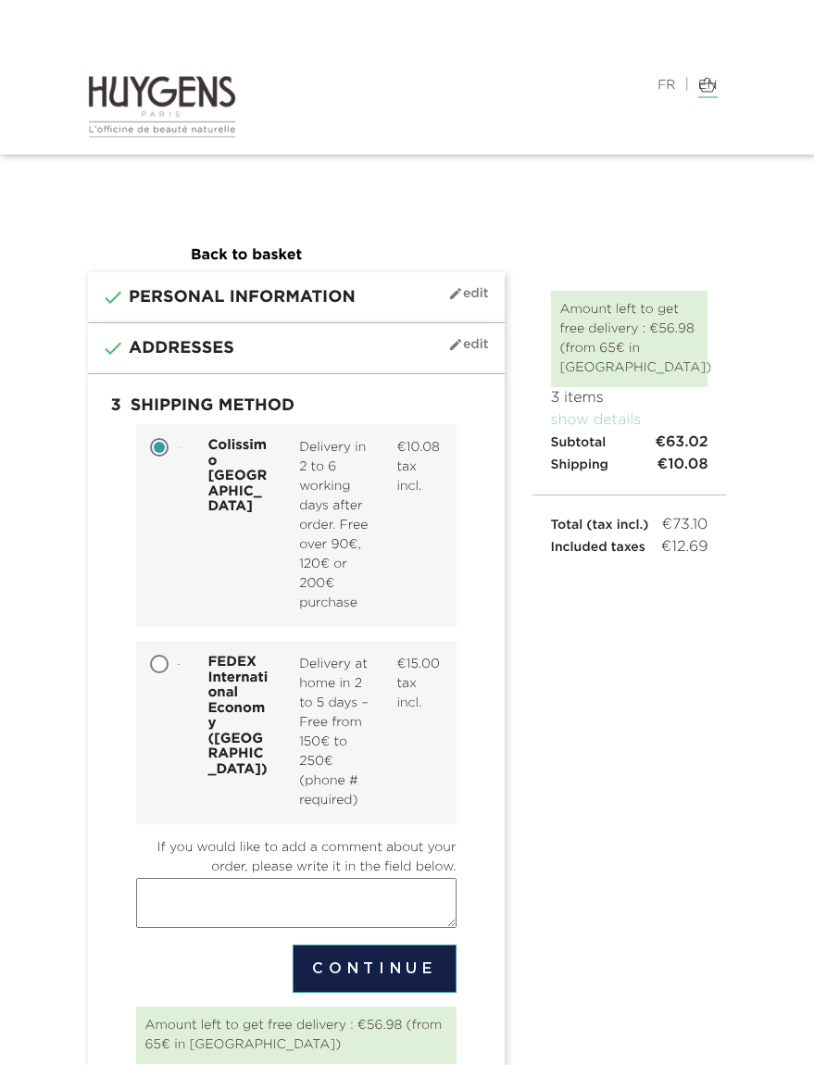
click at [711, 89] on img at bounding box center [708, 85] width 18 height 16
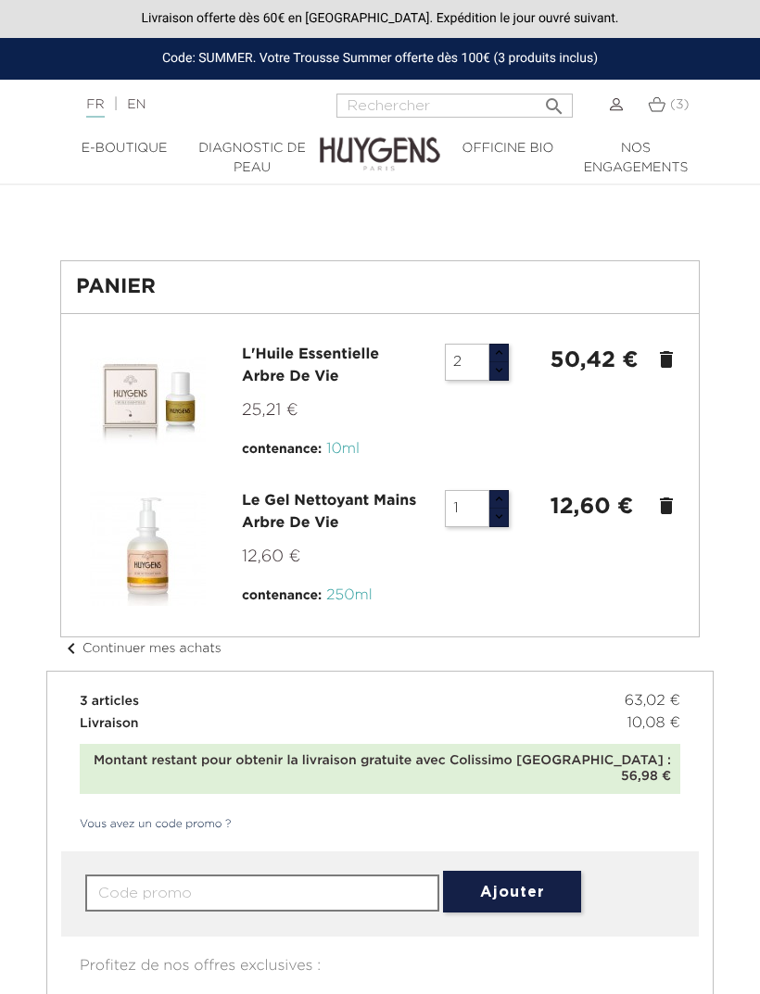
click at [668, 513] on icon "delete" at bounding box center [666, 506] width 22 height 22
click at [668, 501] on icon "delete" at bounding box center [666, 506] width 22 height 22
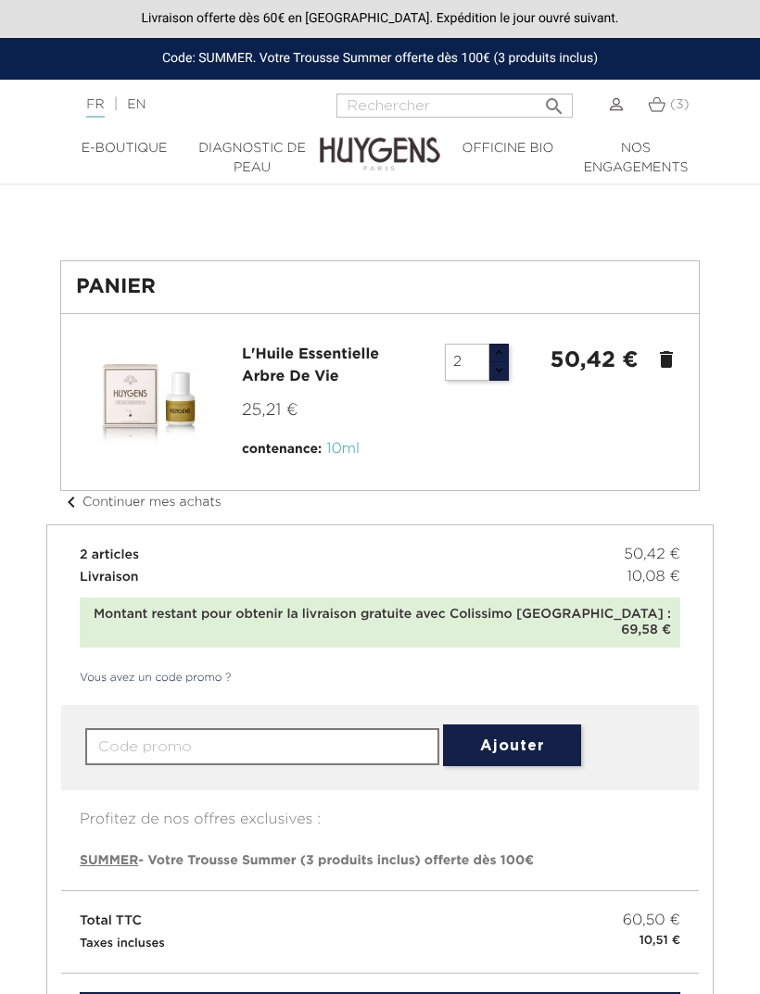
click at [489, 373] on button "button" at bounding box center [498, 370] width 20 height 19
type input "1"
type input "3"
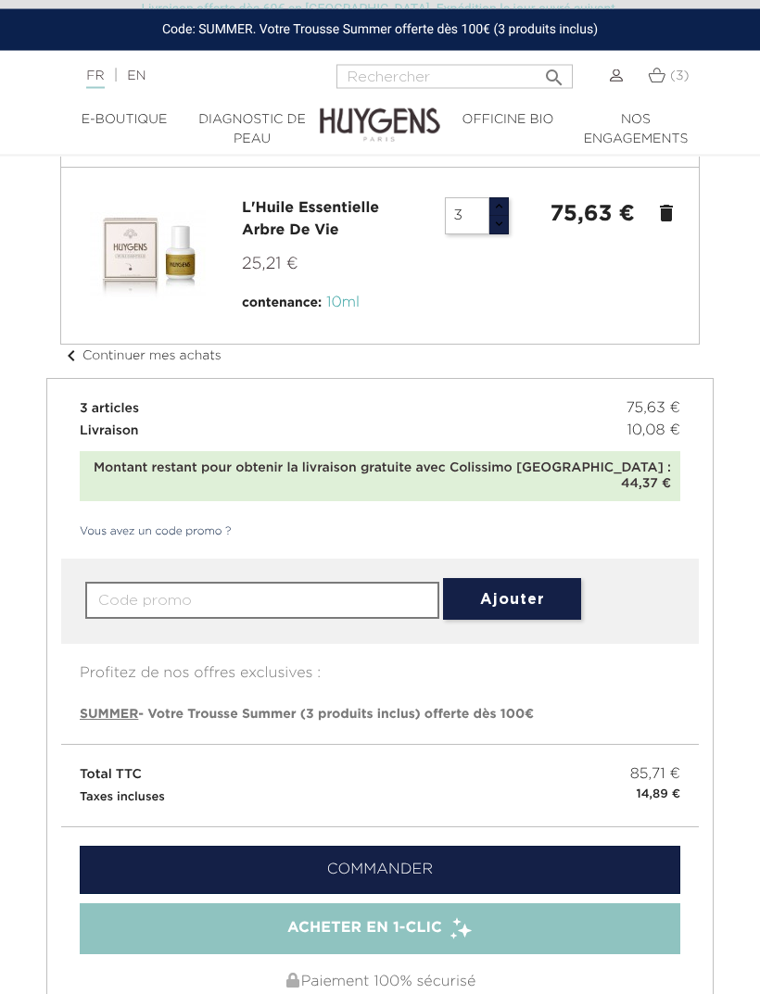
scroll to position [99, 0]
click at [445, 846] on link "Commander" at bounding box center [380, 870] width 600 height 48
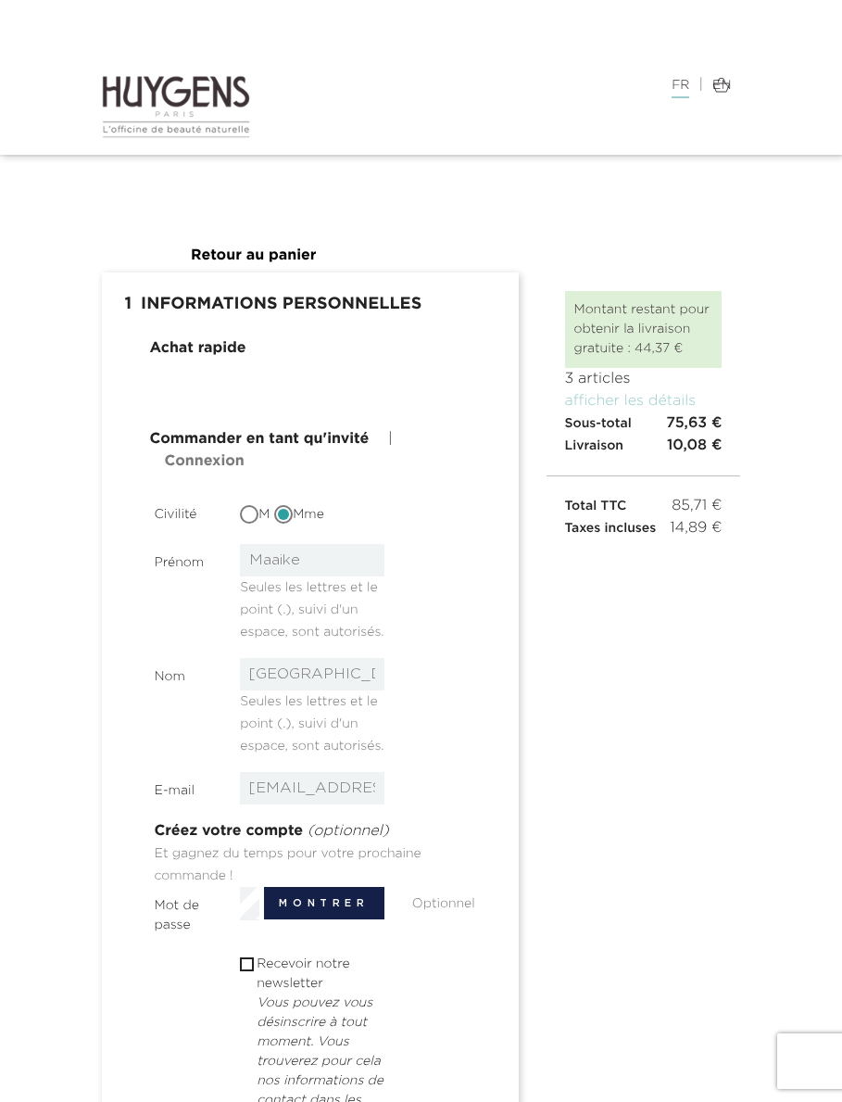
click at [733, 82] on div at bounding box center [721, 85] width 270 height 22
click at [725, 90] on img at bounding box center [721, 85] width 18 height 16
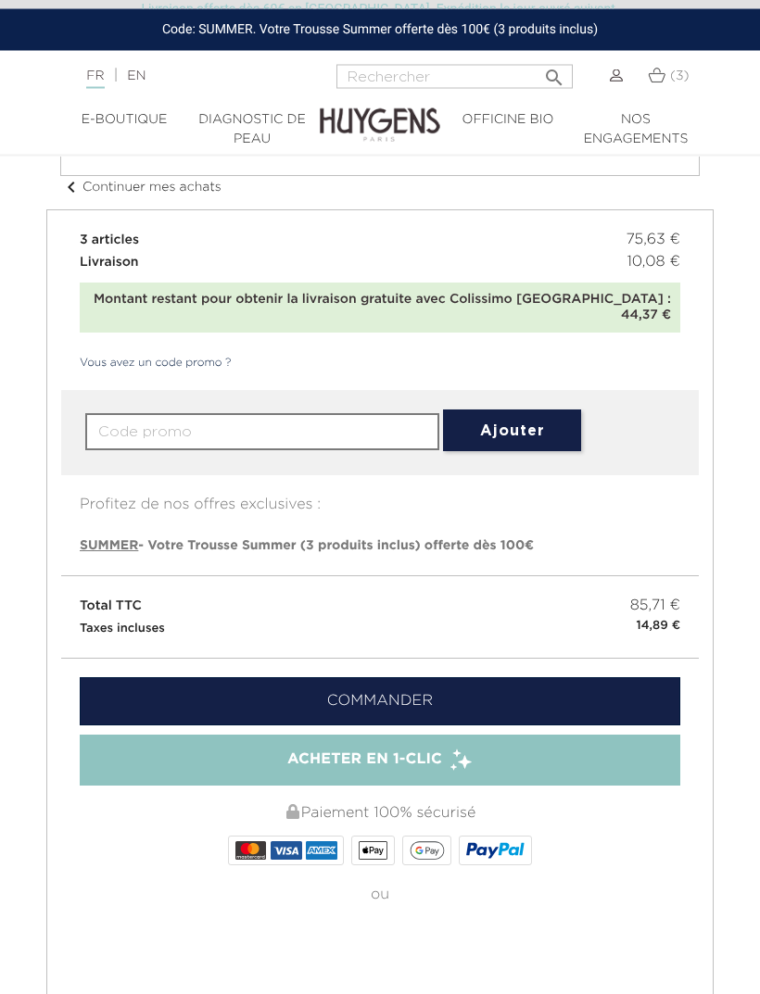
scroll to position [268, 0]
click at [551, 678] on link "Commander" at bounding box center [380, 701] width 600 height 48
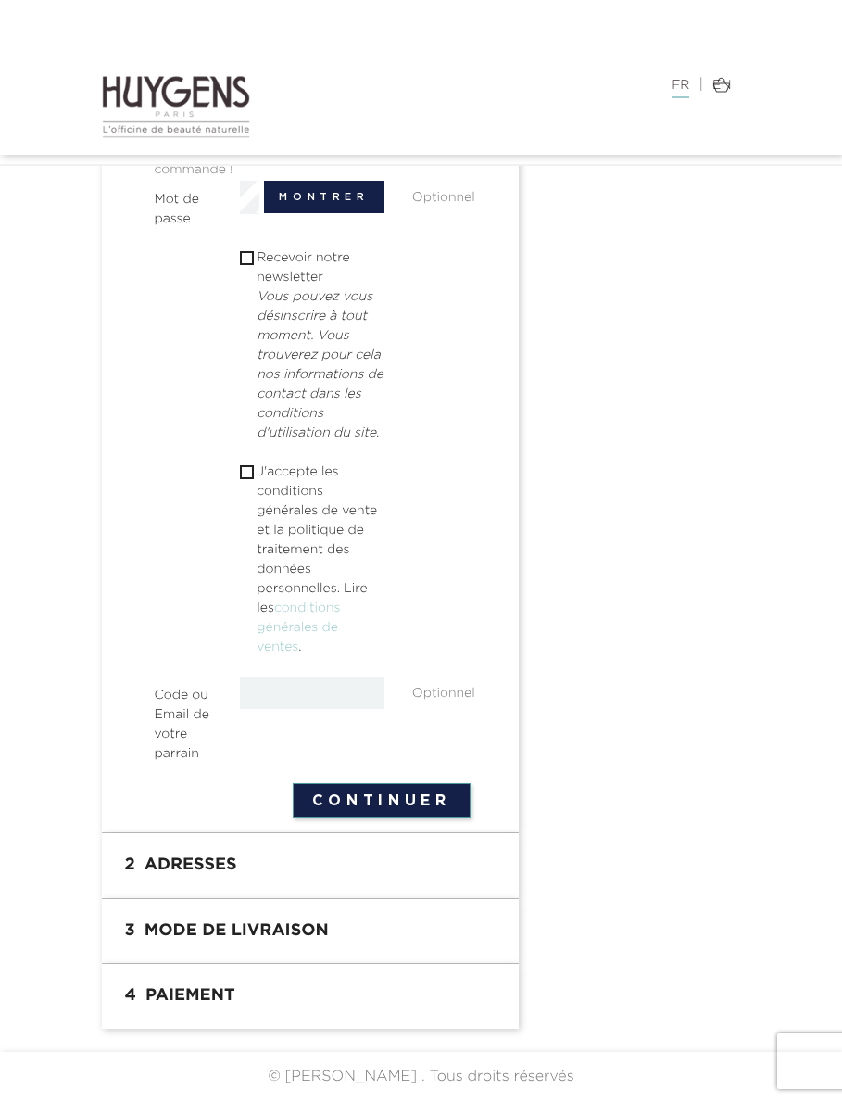
click at [244, 478] on input "checkbox" at bounding box center [246, 472] width 12 height 12
checkbox input "true"
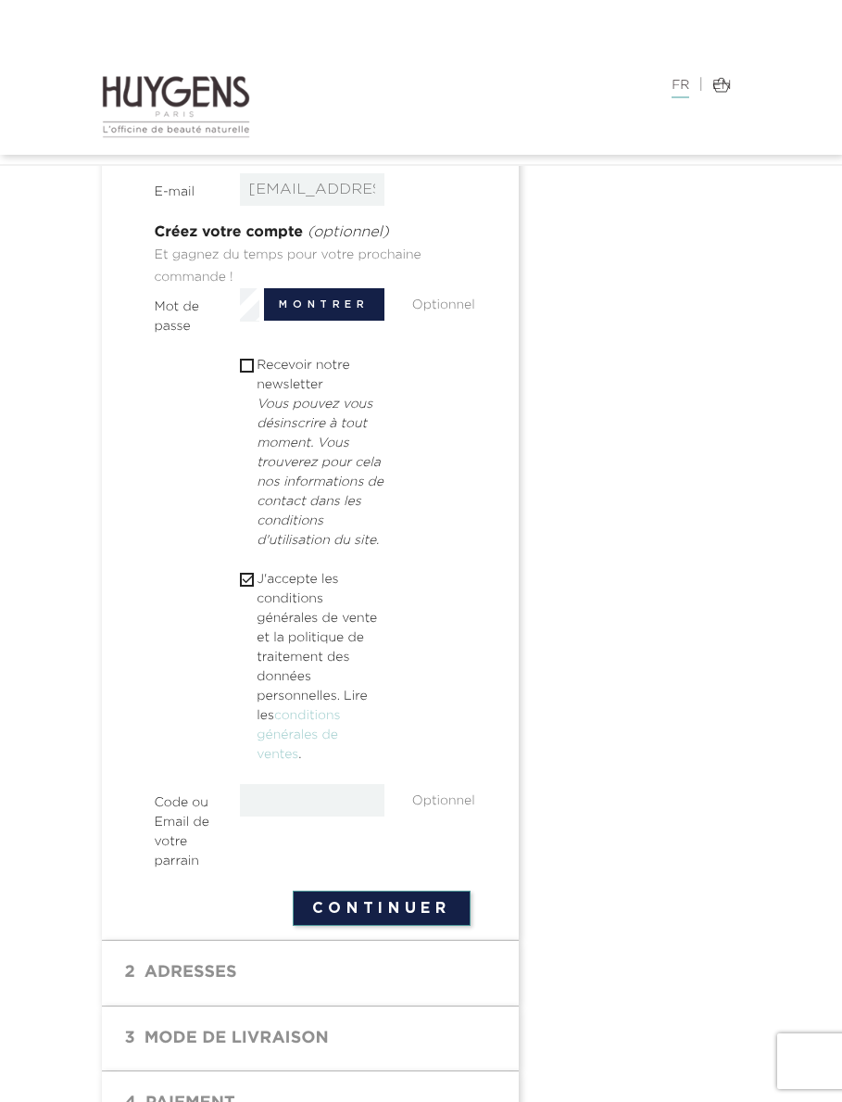
scroll to position [609, 0]
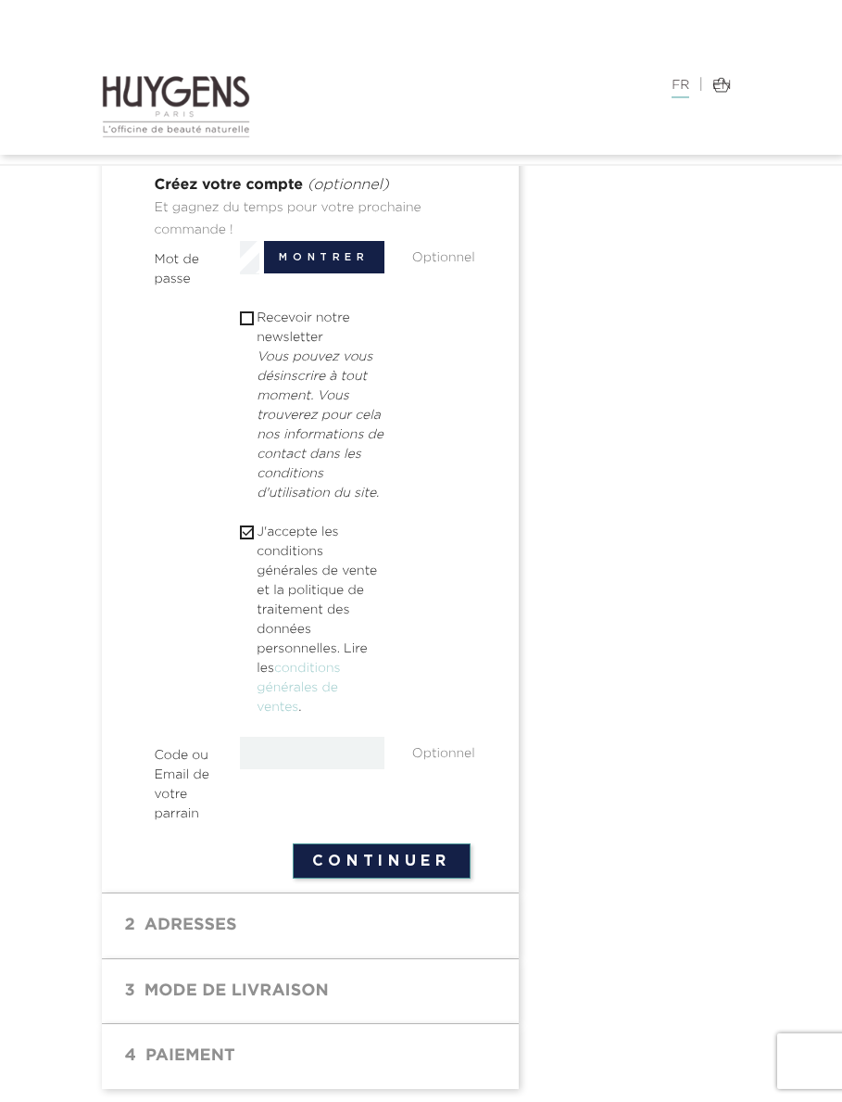
click at [435, 893] on section " 1 Informations personnelles mode_edit Modifier Achat rapide Commander en tant…" at bounding box center [310, 260] width 417 height 1266
click at [439, 878] on button "Continuer" at bounding box center [382, 860] width 178 height 35
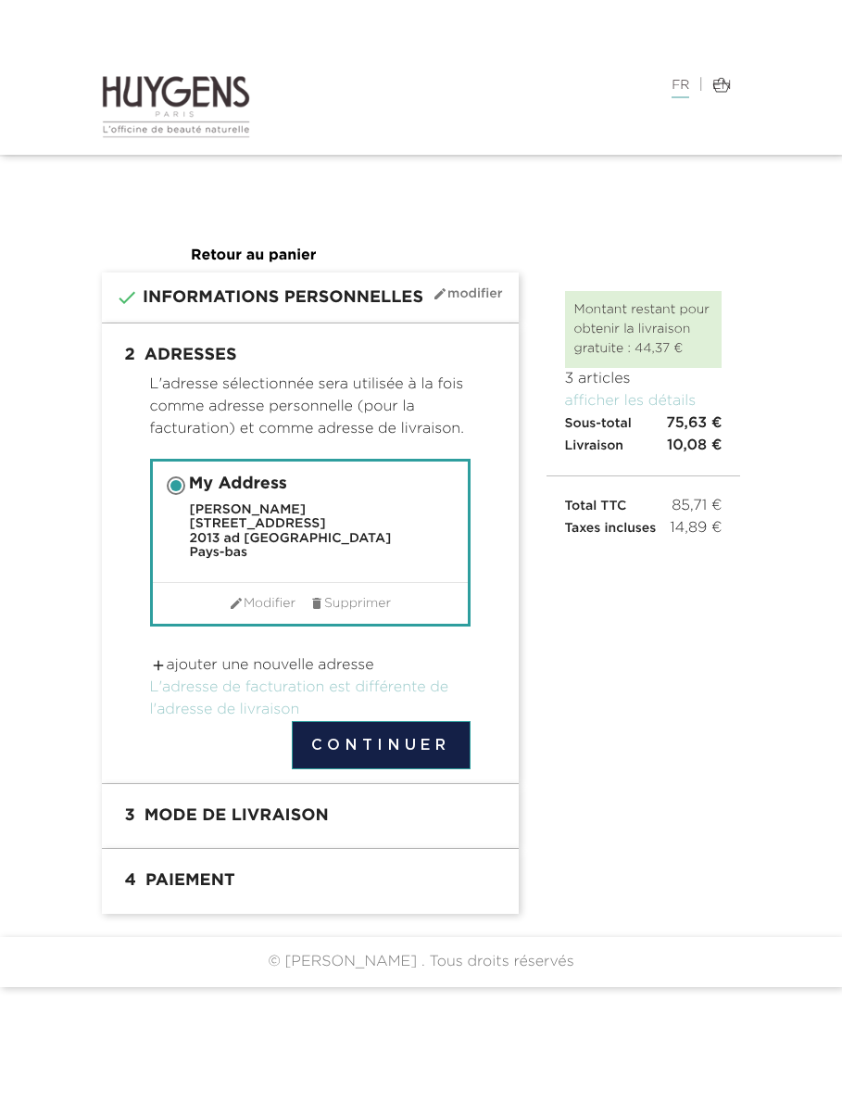
click at [437, 749] on button "Continuer" at bounding box center [381, 745] width 179 height 48
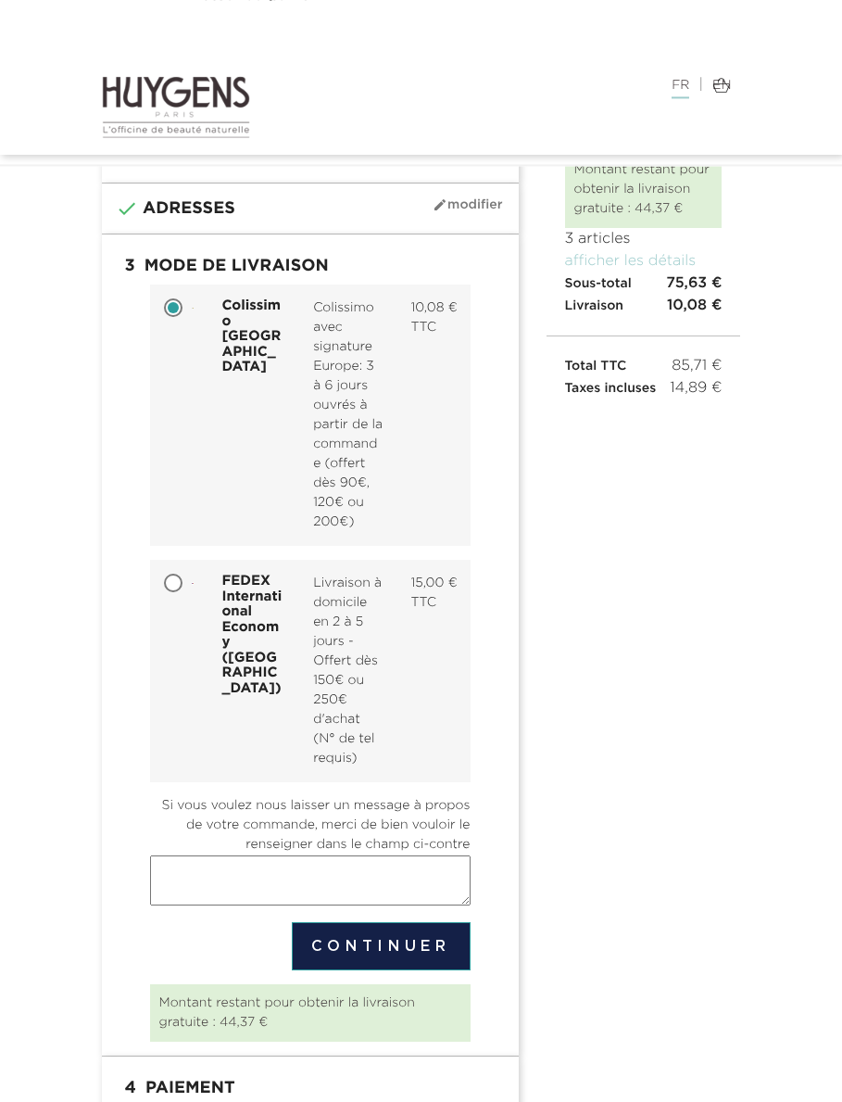
scroll to position [103, 0]
click at [424, 970] on button "Continuer" at bounding box center [381, 946] width 179 height 48
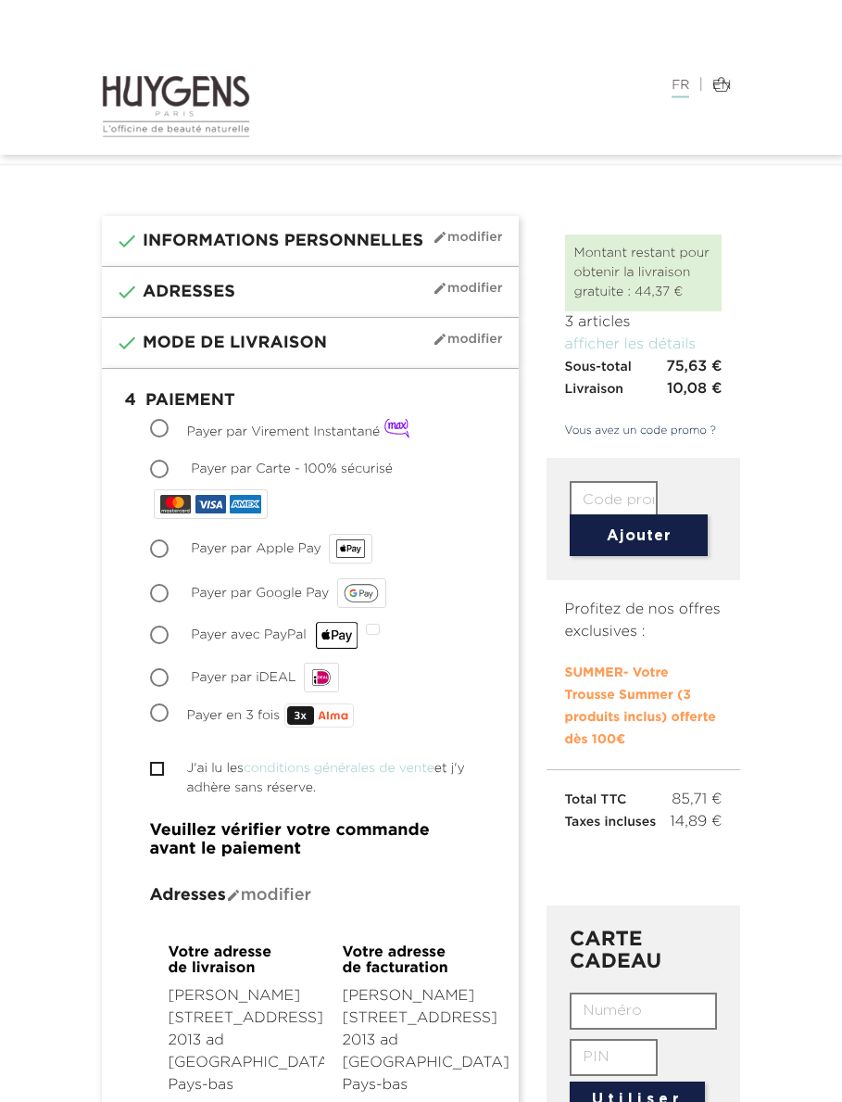
click at [266, 684] on span "Payer par iDEAL" at bounding box center [243, 678] width 105 height 13
click at [170, 684] on input "Payer par iDEAL" at bounding box center [161, 680] width 19 height 19
radio input "true"
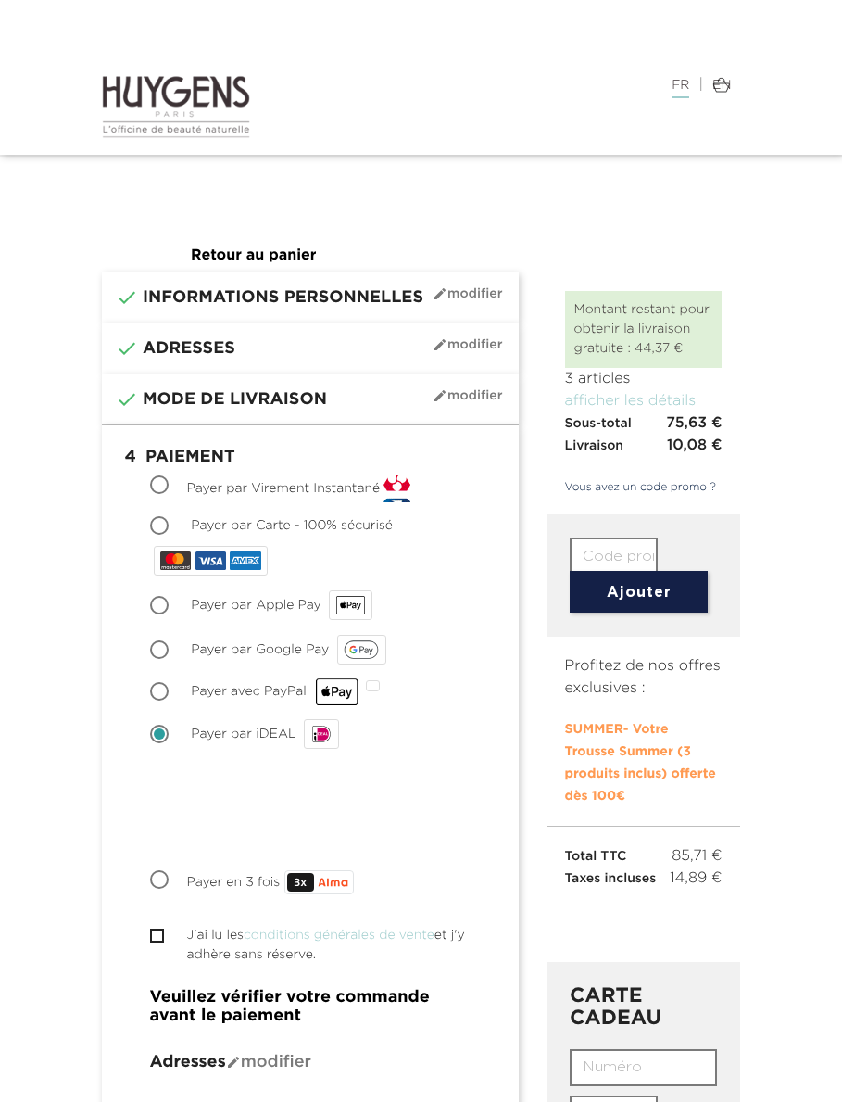
click at [490, 411] on section " 3 Mode de livraison mode_edit Modifier Colissimo Europe Colissimo avec signat…" at bounding box center [310, 399] width 417 height 51
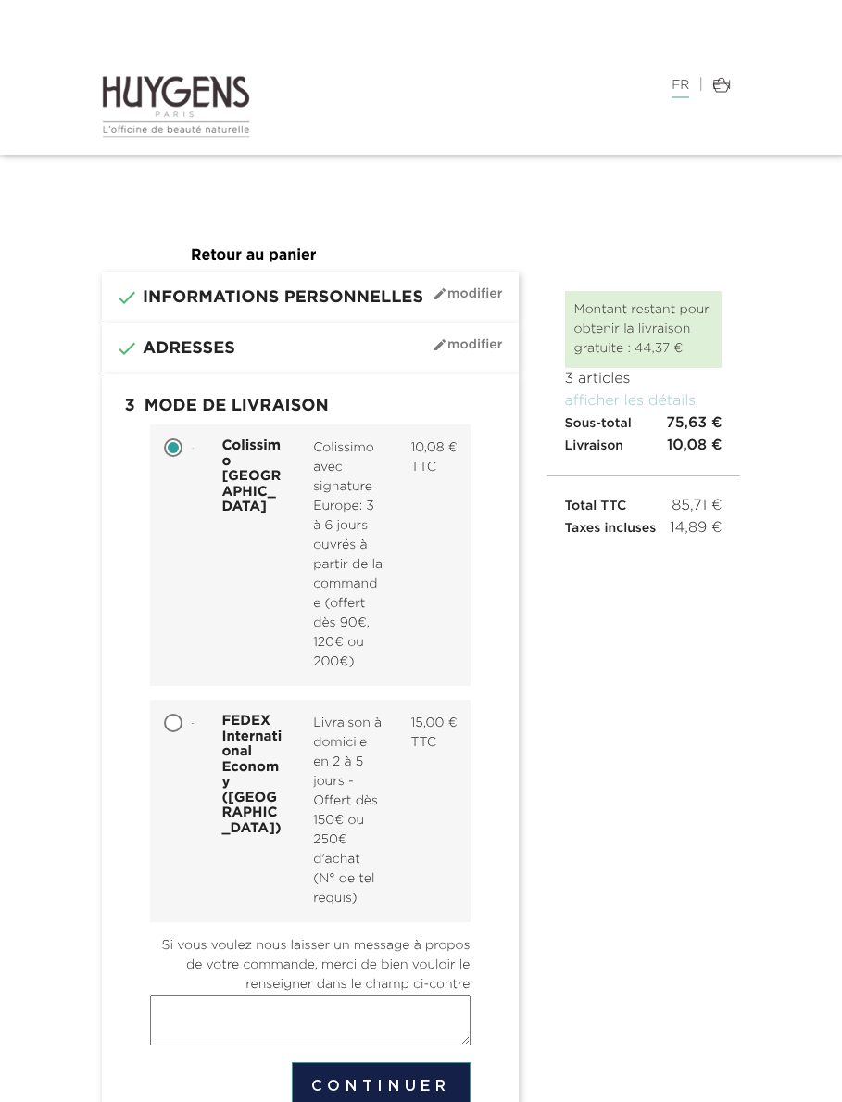
click at [145, 748] on div "Colissimo Europe Colissimo avec signature Europe: 3 à 6 jours ouvrés à partir d…" at bounding box center [310, 802] width 389 height 757
click at [170, 734] on input "FEDEX International Economy (Europe) Livraison à domicile en 2 à 5 jours - Offe…" at bounding box center [175, 724] width 19 height 19
radio input "true"
click at [188, 451] on div at bounding box center [193, 447] width 31 height 19
click at [184, 451] on input "Colissimo Europe Colissimo avec signature Europe: 3 à 6 jours ouvrés à partir d…" at bounding box center [175, 449] width 19 height 19
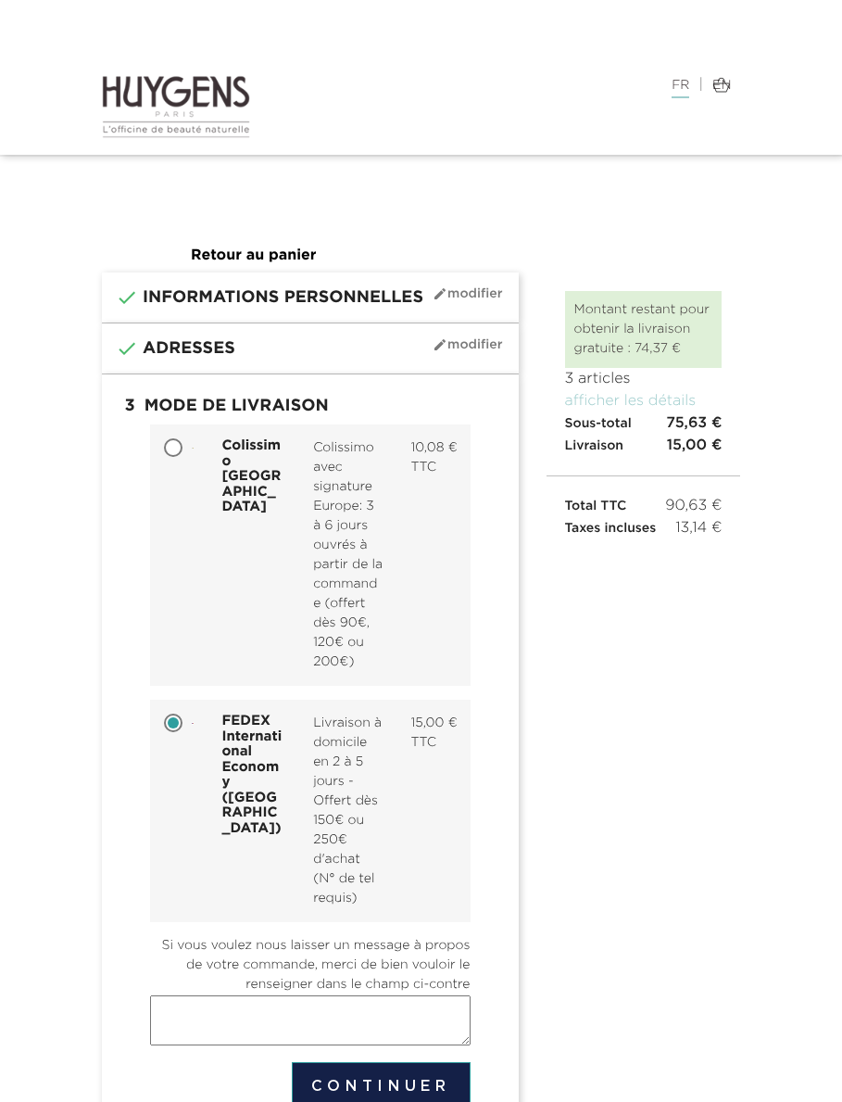
radio input "true"
click at [187, 107] on img at bounding box center [176, 106] width 149 height 65
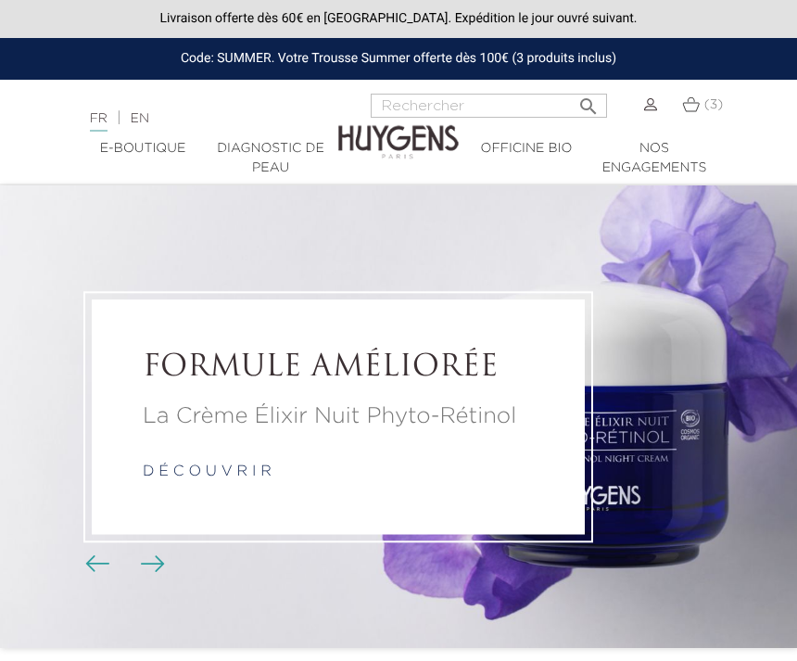
click at [149, 113] on link "EN" at bounding box center [140, 118] width 19 height 13
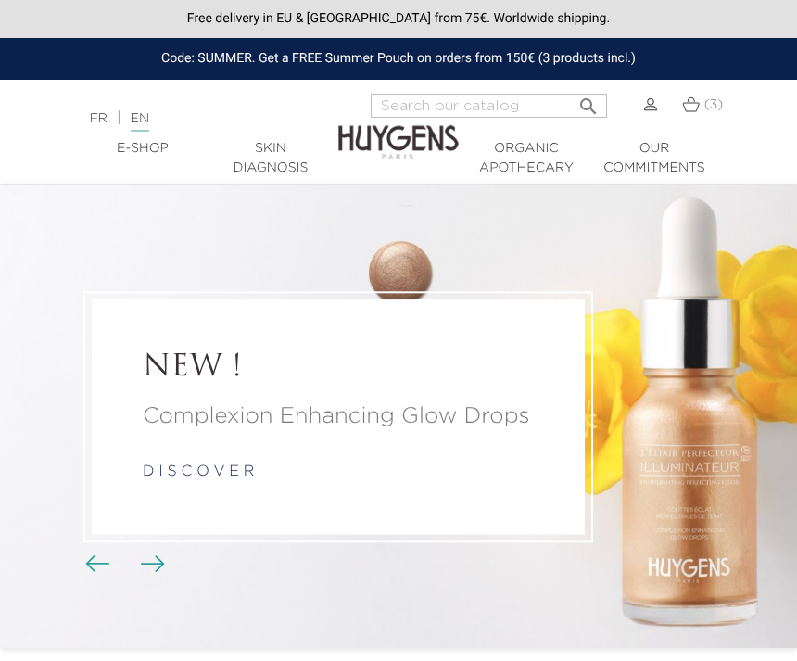
click at [704, 102] on span "(3)" at bounding box center [713, 104] width 19 height 13
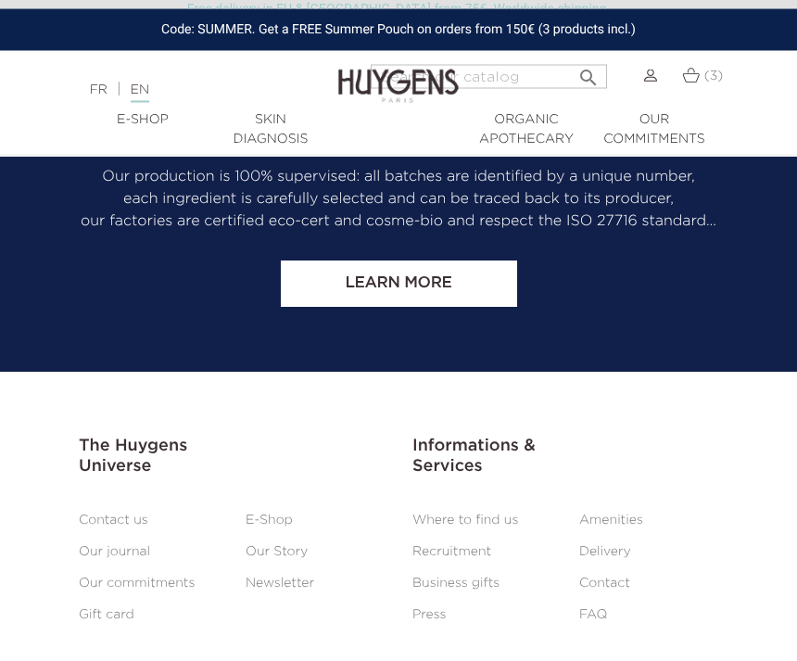
scroll to position [2357, 0]
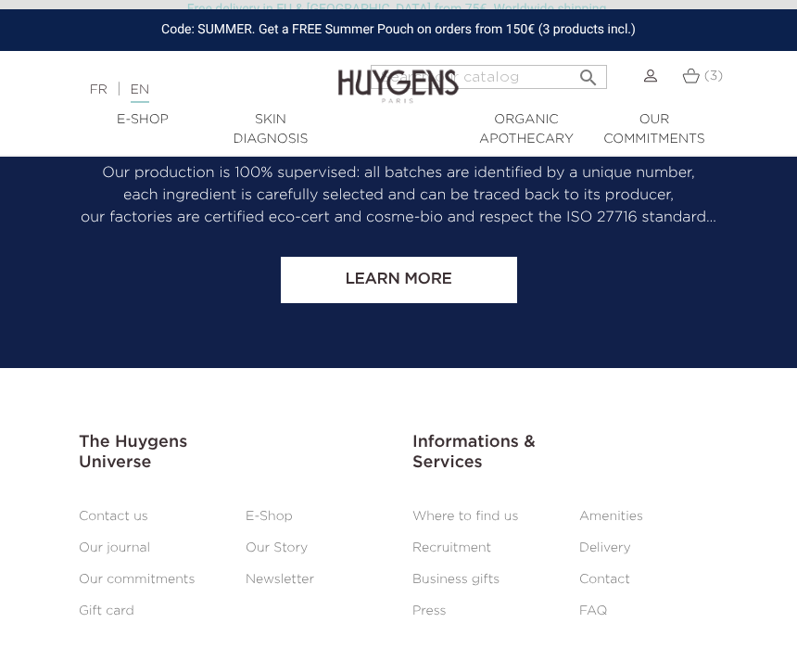
click at [625, 541] on link "Delivery" at bounding box center [605, 547] width 52 height 13
